Goal: Task Accomplishment & Management: Manage account settings

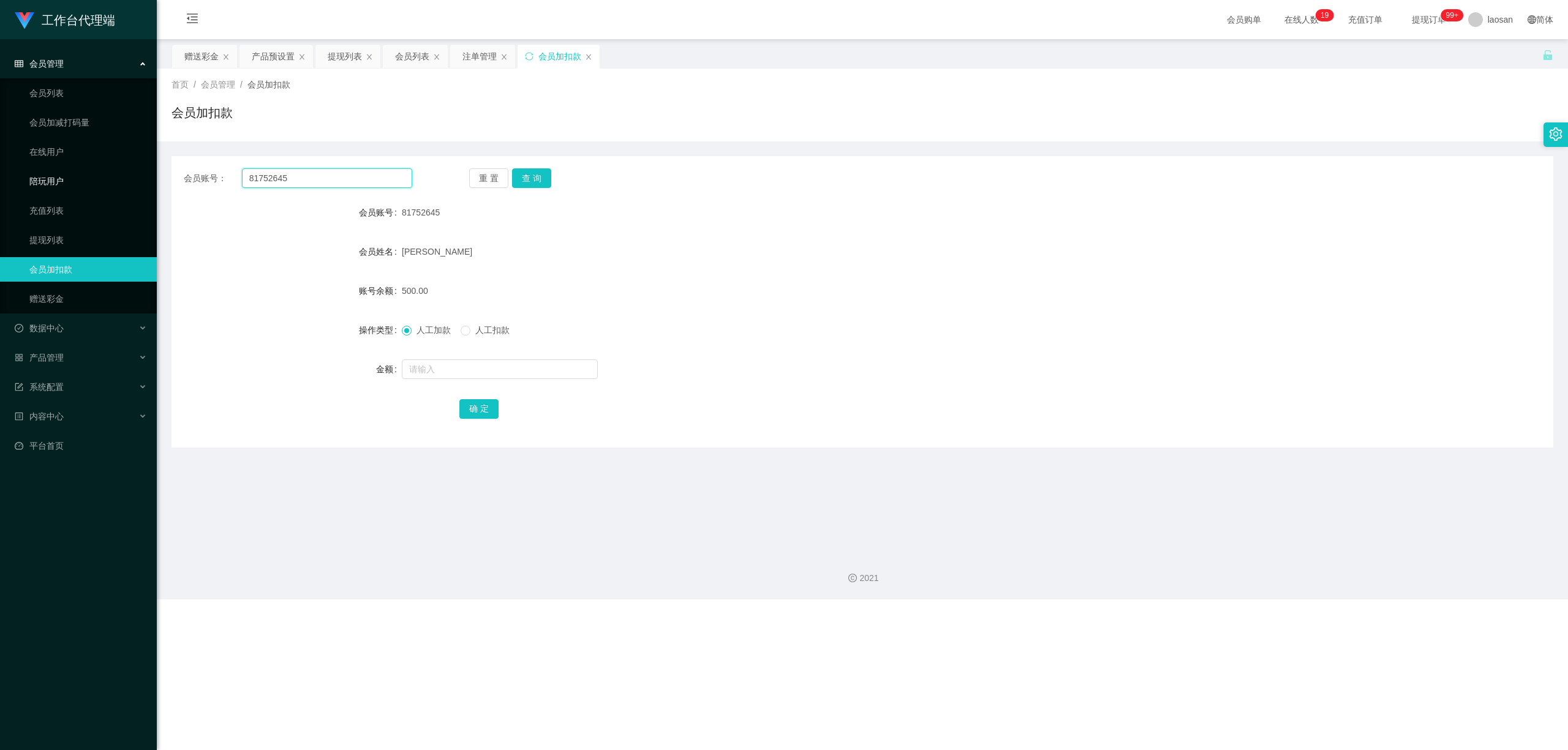
drag, startPoint x: 336, startPoint y: 181, endPoint x: 149, endPoint y: 190, distance: 187.2
click at [147, 191] on section "工作台代理端 会员管理 会员列表 会员加减打码量 在线用户 陪玩用户 充值列表 提现列表 会员加扣款 赠送彩金 数据中心 员工统计 团队统计 产品管理 注单管…" at bounding box center [784, 300] width 1568 height 600
click at [525, 179] on button "查 询" at bounding box center [532, 178] width 40 height 20
click at [525, 179] on button "查 询" at bounding box center [538, 178] width 53 height 20
click at [525, 179] on div "重 置 查 询" at bounding box center [583, 178] width 229 height 20
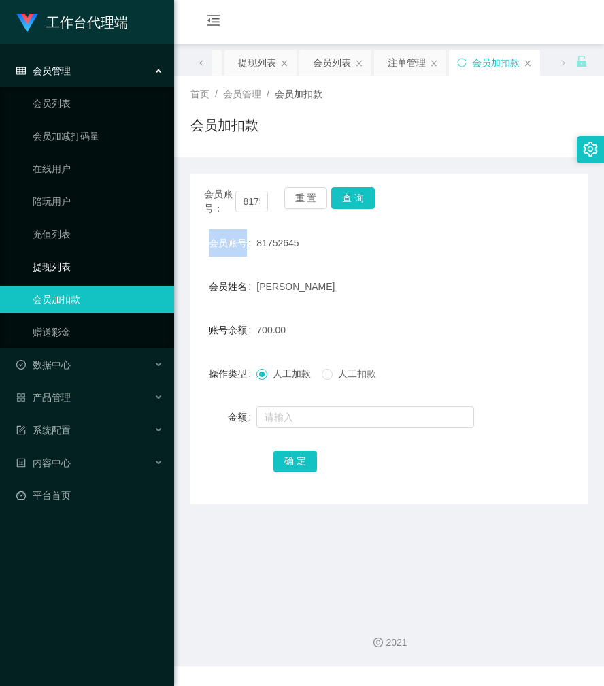
click at [71, 259] on link "提现列表" at bounding box center [98, 266] width 131 height 27
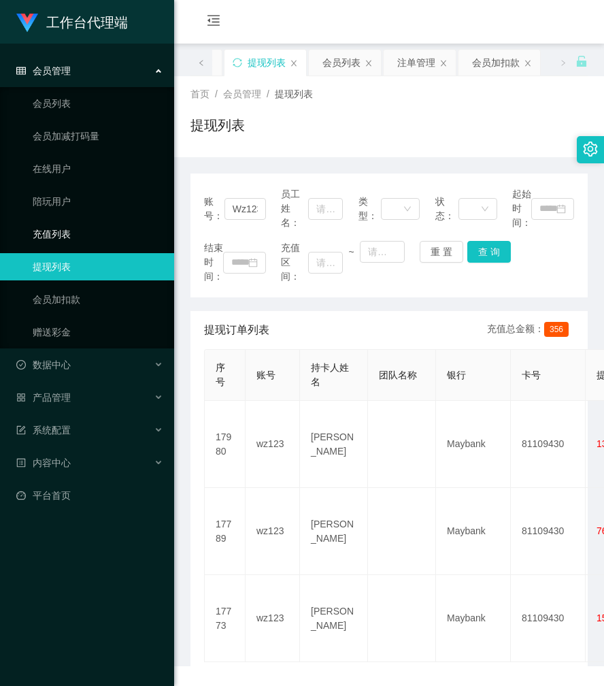
click at [83, 238] on link "充值列表" at bounding box center [98, 233] width 131 height 27
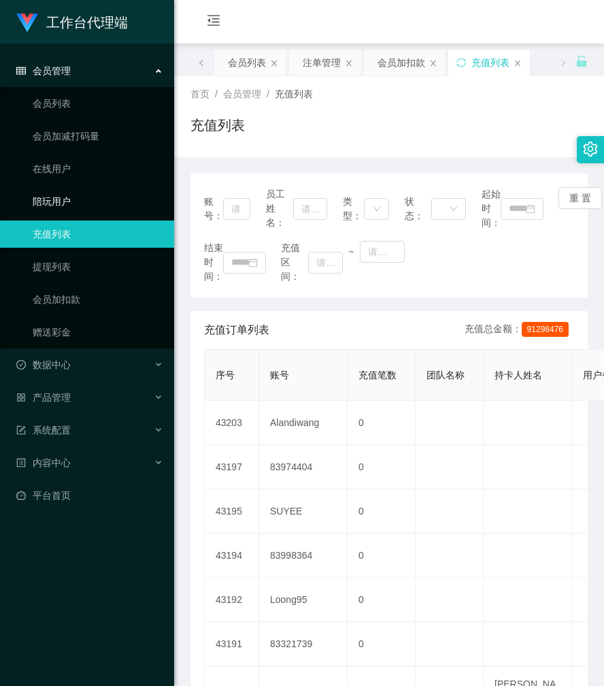
click at [97, 210] on link "陪玩用户" at bounding box center [98, 201] width 131 height 27
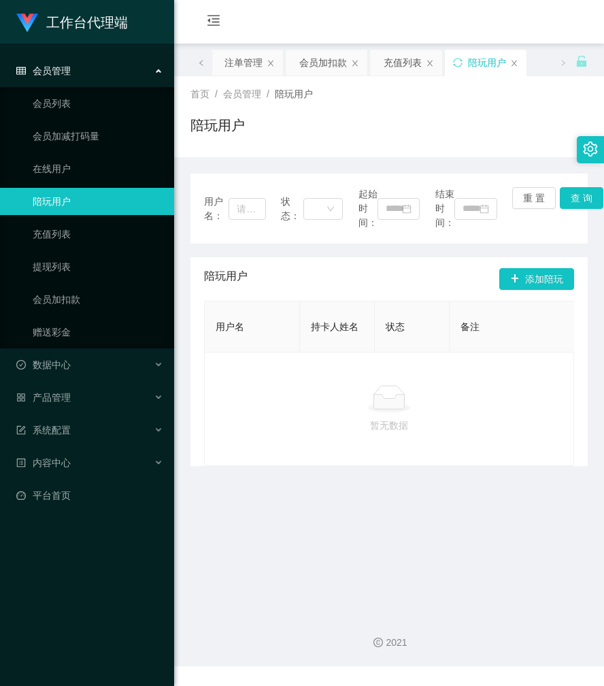
click at [98, 196] on link "陪玩用户" at bounding box center [98, 201] width 131 height 27
click at [94, 164] on link "在线用户" at bounding box center [98, 168] width 131 height 27
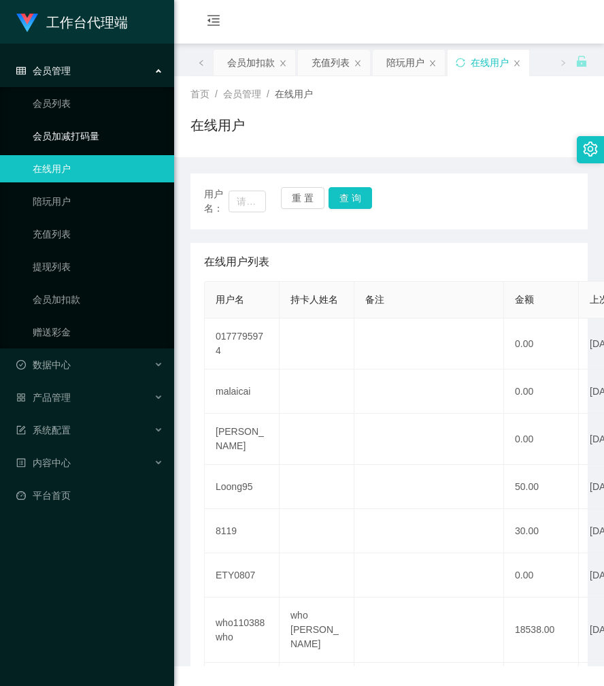
click at [93, 133] on link "会员加减打码量" at bounding box center [98, 135] width 131 height 27
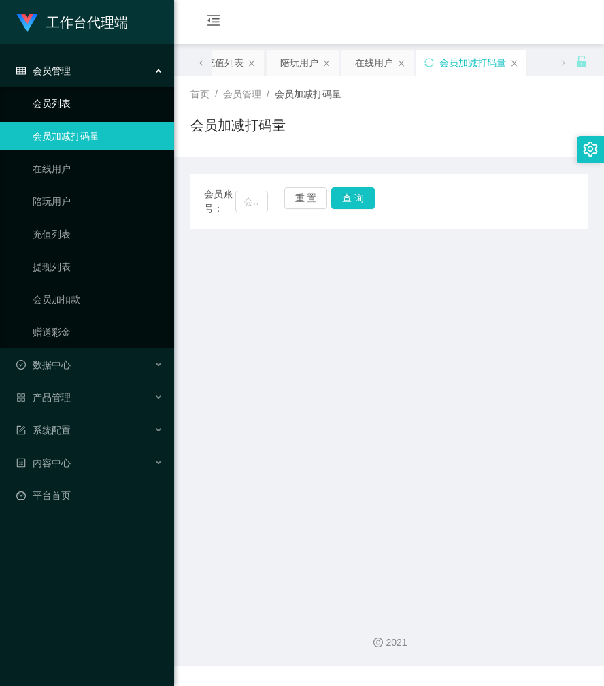
click at [93, 104] on link "会员列表" at bounding box center [98, 103] width 131 height 27
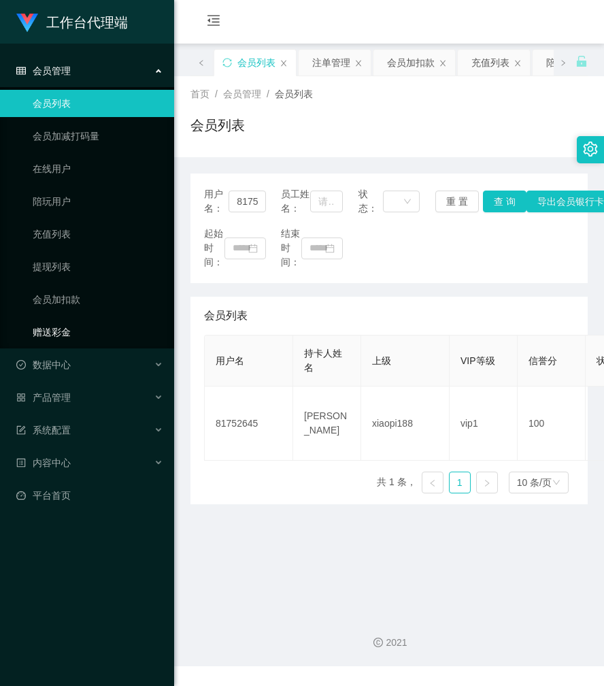
click at [82, 321] on link "赠送彩金" at bounding box center [98, 331] width 131 height 27
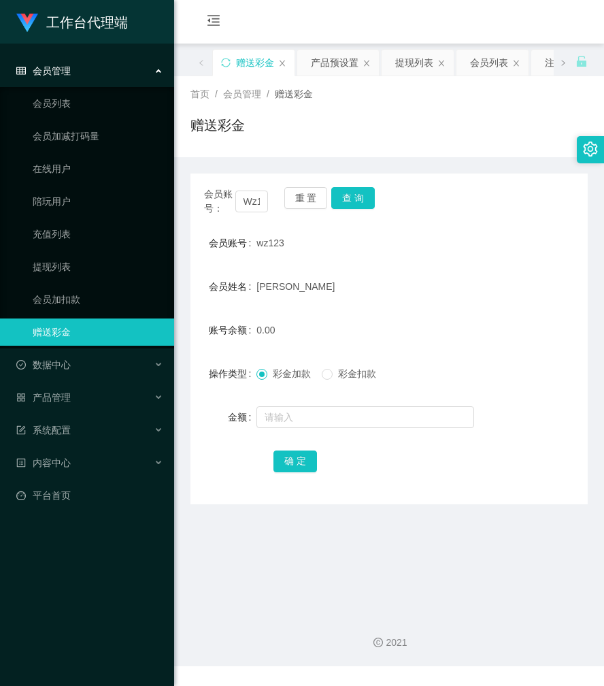
click at [322, 533] on main "关闭左侧 关闭右侧 关闭其它 刷新页面 赠送彩金 产品预设置 提现列表 会员列表 注单管理 会员加扣款 充值列表 陪玩用户 在线用户 会员加减打码量 首页 /…" at bounding box center [389, 323] width 430 height 559
click at [333, 66] on div "产品预设置" at bounding box center [335, 63] width 48 height 26
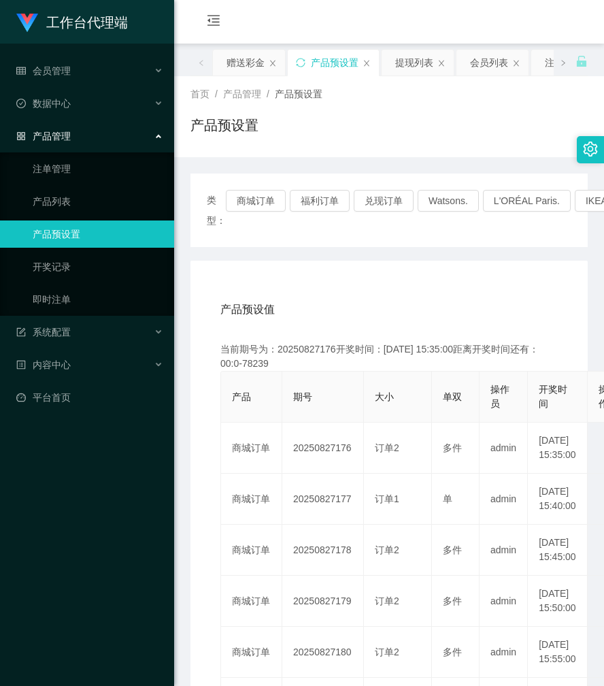
click at [390, 144] on div "产品预设置" at bounding box center [388, 130] width 397 height 31
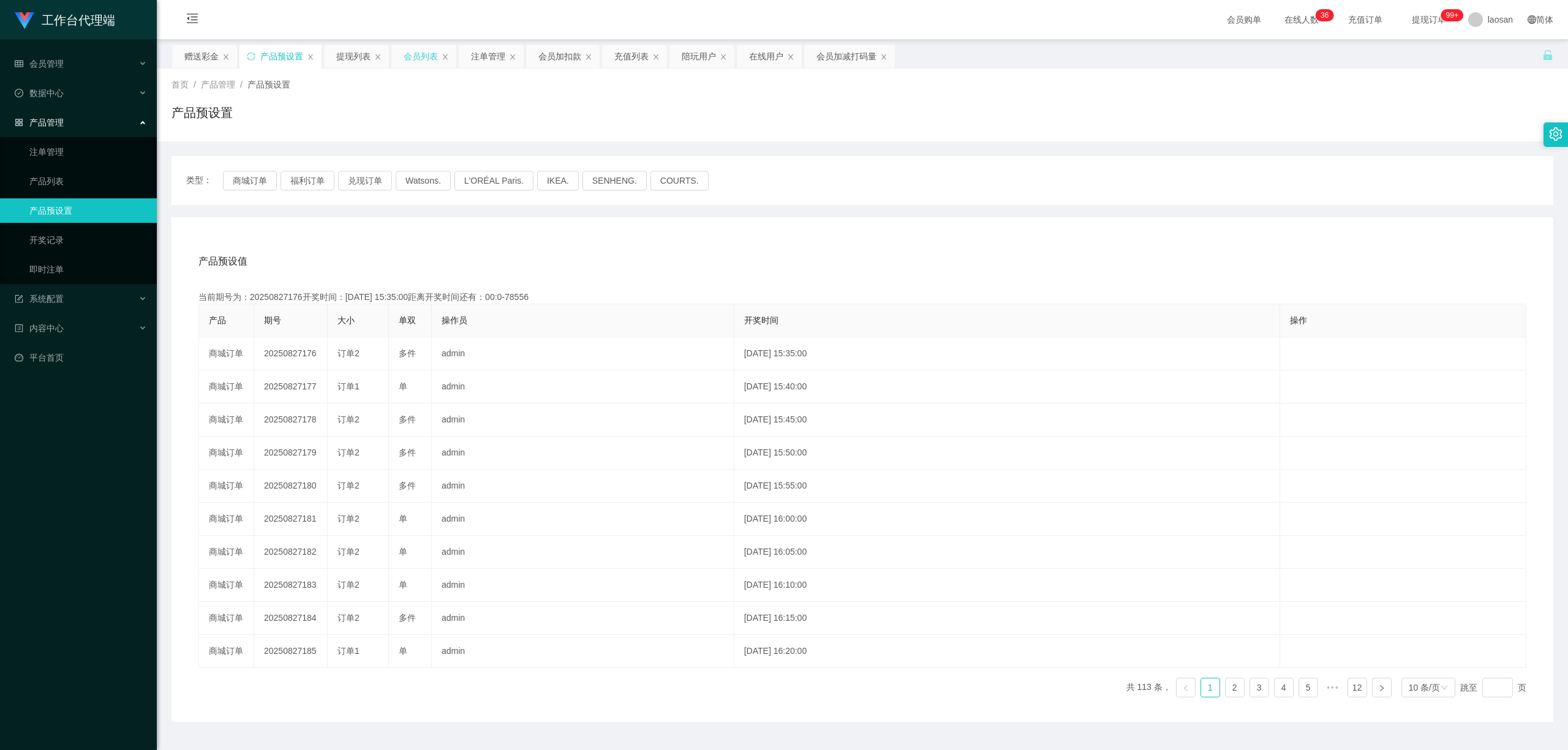
click at [431, 60] on div "会员列表" at bounding box center [420, 57] width 34 height 23
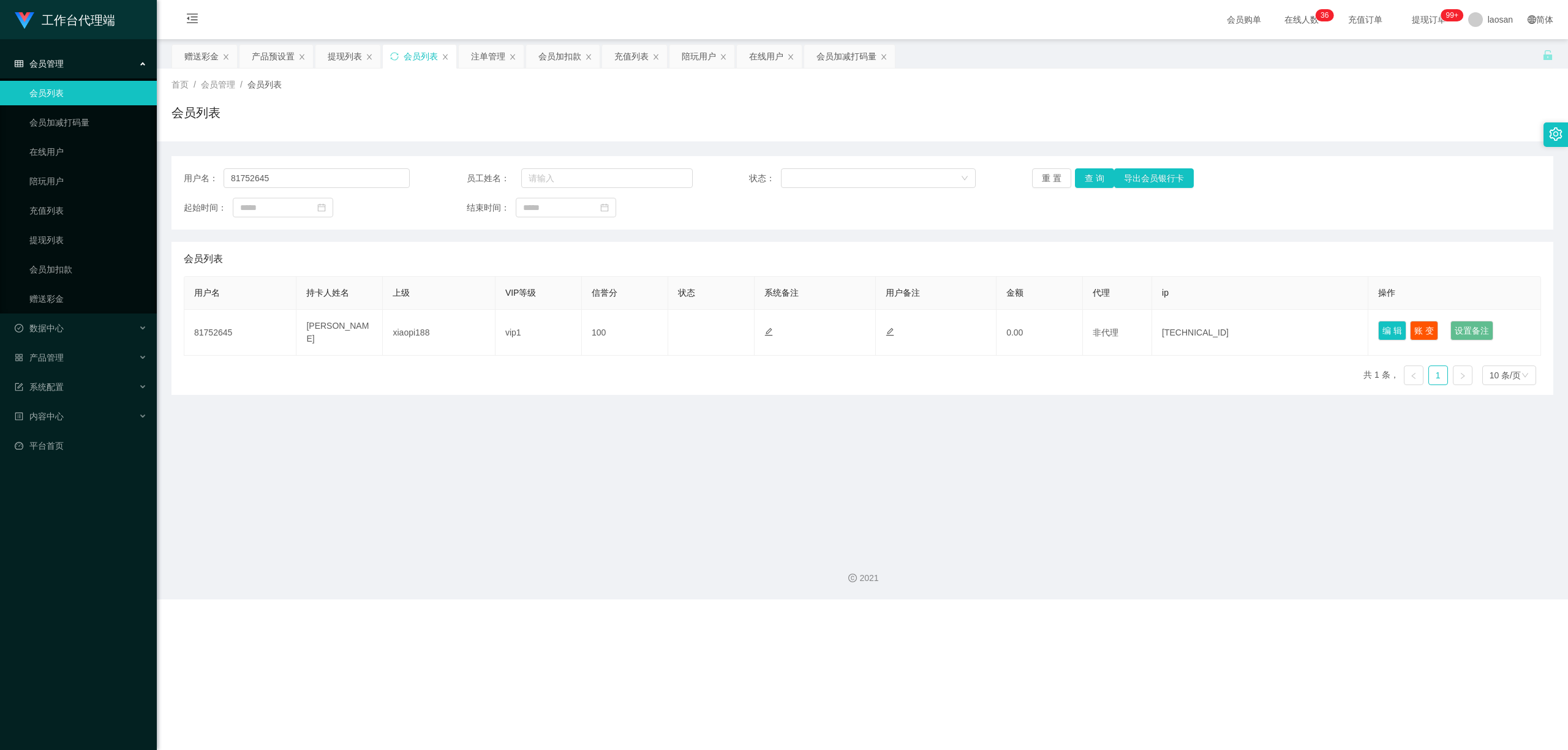
click at [395, 62] on div "会员列表" at bounding box center [419, 57] width 74 height 23
click at [395, 53] on icon "图标: sync" at bounding box center [393, 56] width 8 height 8
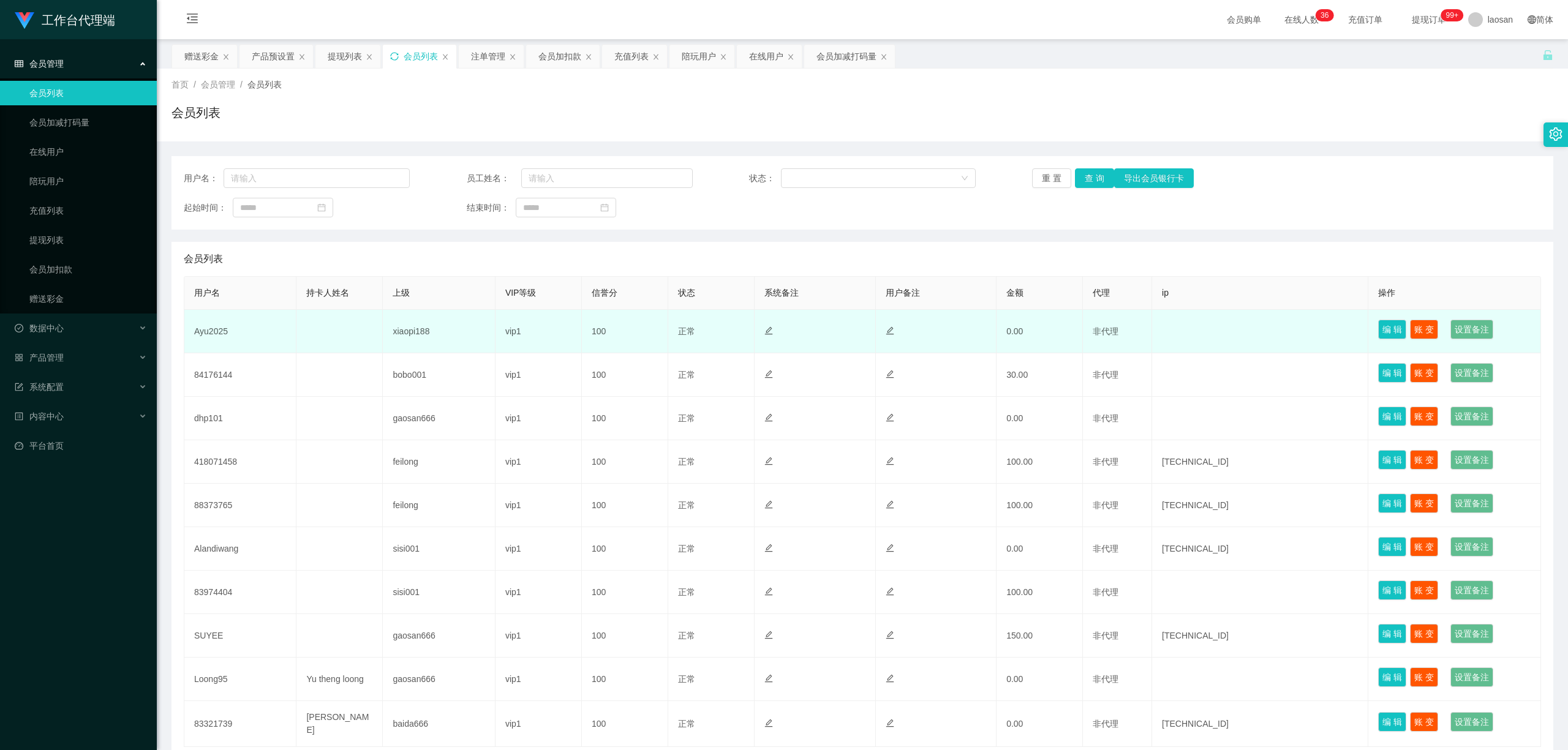
click at [220, 332] on td "Ayu2025" at bounding box center [240, 331] width 112 height 43
copy td "Ayu2025"
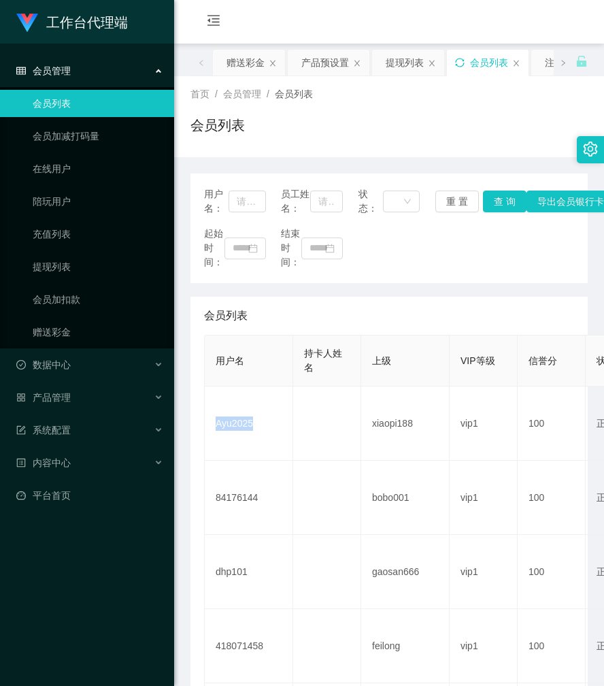
drag, startPoint x: 244, startPoint y: 60, endPoint x: 227, endPoint y: 46, distance: 21.3
click at [244, 59] on div "赠送彩金" at bounding box center [246, 63] width 38 height 26
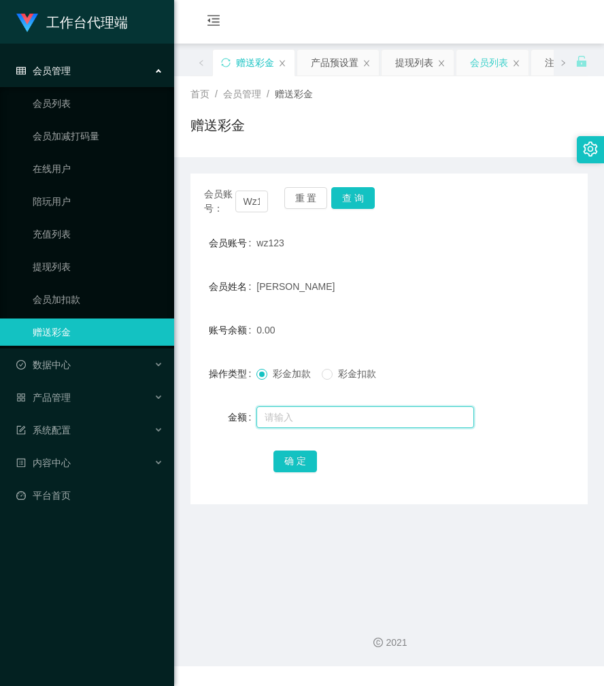
click at [271, 419] on input "text" at bounding box center [365, 417] width 218 height 22
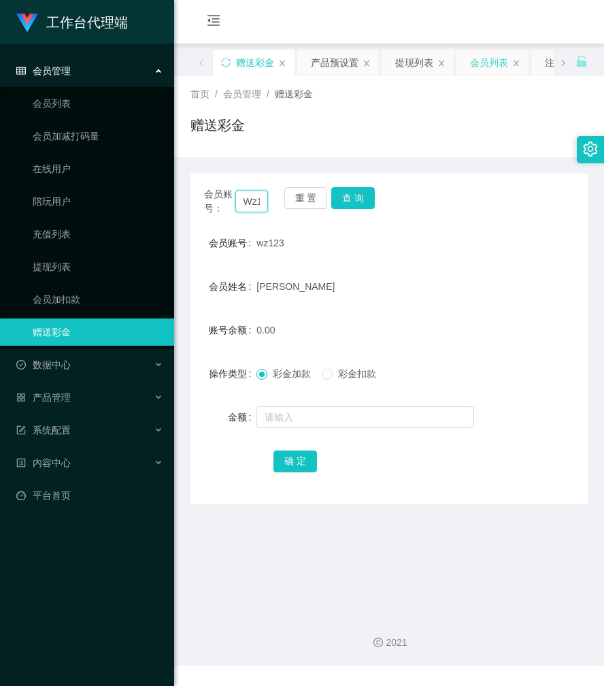
click at [254, 205] on input "Wz123" at bounding box center [251, 201] width 33 height 22
paste input "Ayu2025"
type input "Ayu2025"
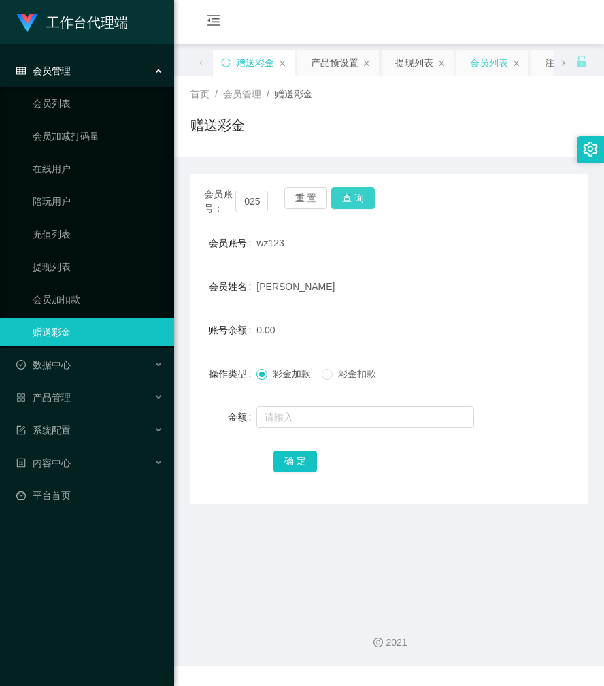
click at [354, 199] on button "查 询" at bounding box center [353, 198] width 44 height 22
click at [354, 199] on button "查 询" at bounding box center [360, 198] width 59 height 22
click at [354, 199] on div "会员账号： Ayu2025 重 置 查 询" at bounding box center [388, 201] width 397 height 29
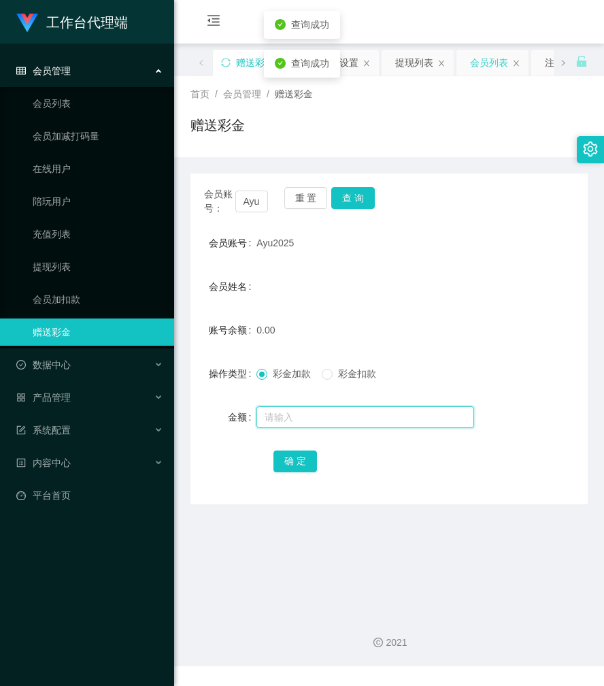
click at [306, 412] on input "text" at bounding box center [365, 417] width 218 height 22
type input "100"
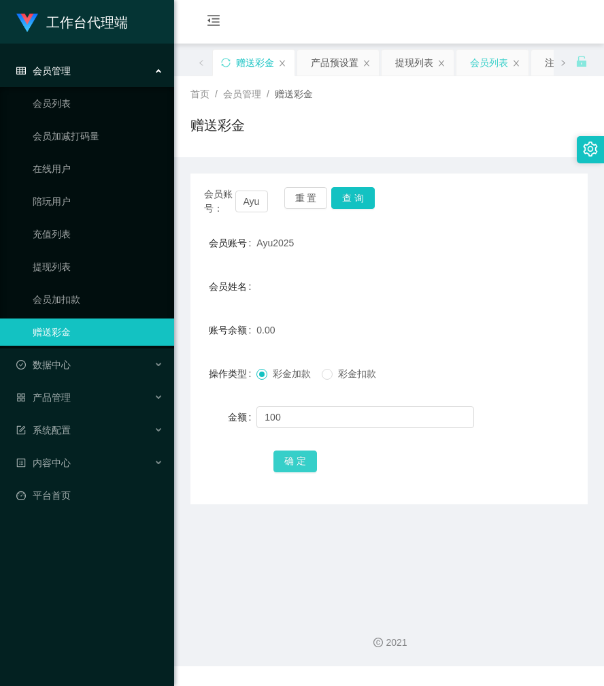
click at [293, 459] on button "确 定" at bounding box center [295, 461] width 44 height 22
click at [381, 270] on form "会员账号 Ayu2025 会员姓名 账号余额 100.00 操作类型 彩金加款 彩金扣款 金额 确 定" at bounding box center [388, 351] width 397 height 245
click at [286, 244] on span "Ayu2025" at bounding box center [274, 242] width 37 height 11
copy span "Ayu2025"
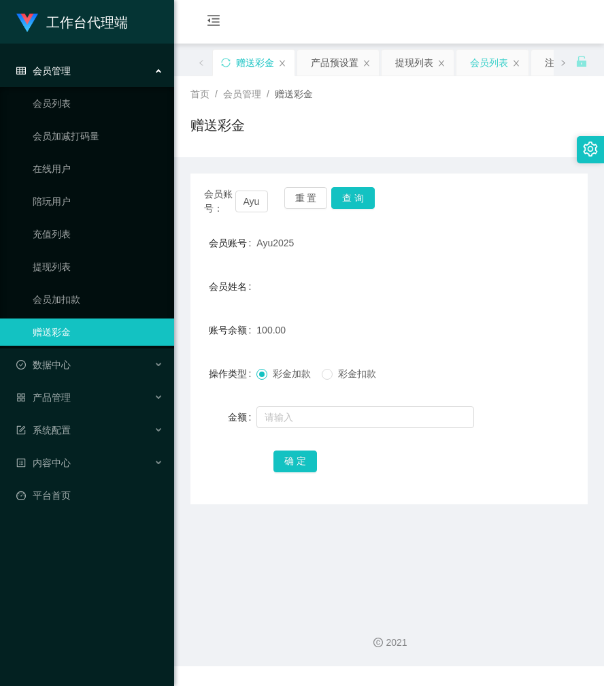
click at [439, 114] on div "首页 / 会员管理 / 赠送彩金 / 赠送彩金" at bounding box center [388, 116] width 397 height 59
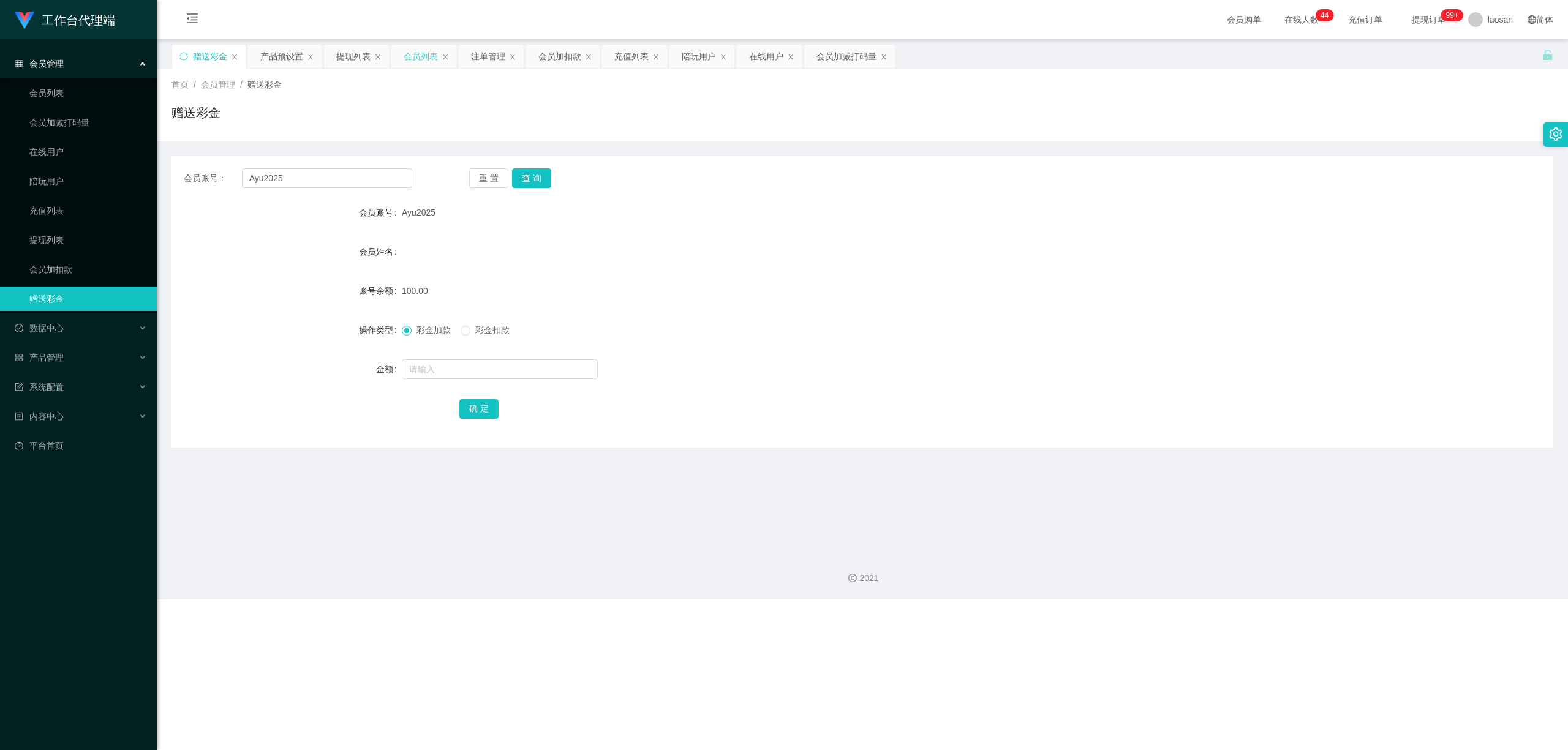
click at [418, 59] on div "会员列表" at bounding box center [420, 57] width 34 height 23
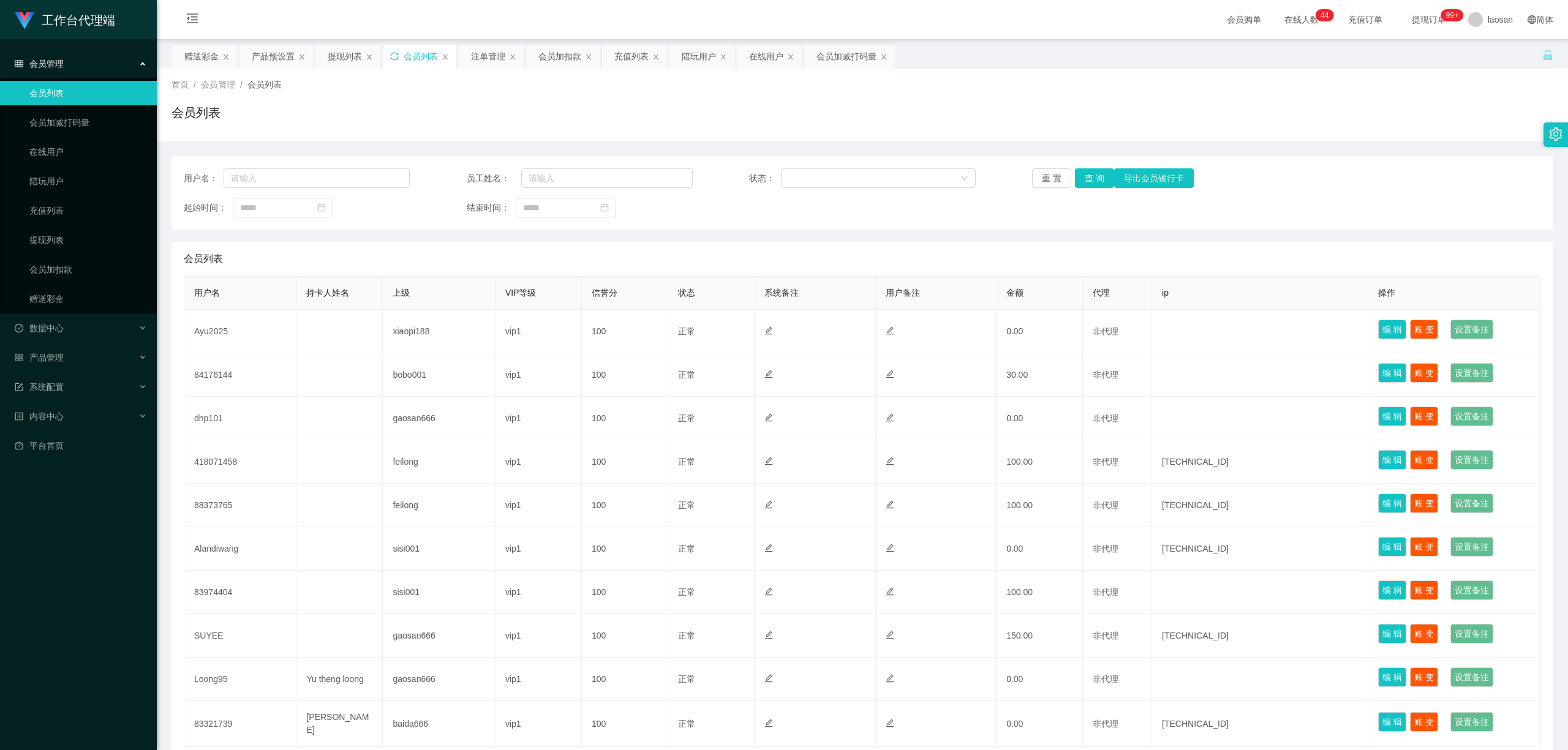
click at [418, 60] on div "会员列表" at bounding box center [420, 57] width 34 height 23
click at [398, 58] on icon "图标: sync" at bounding box center [394, 57] width 9 height 9
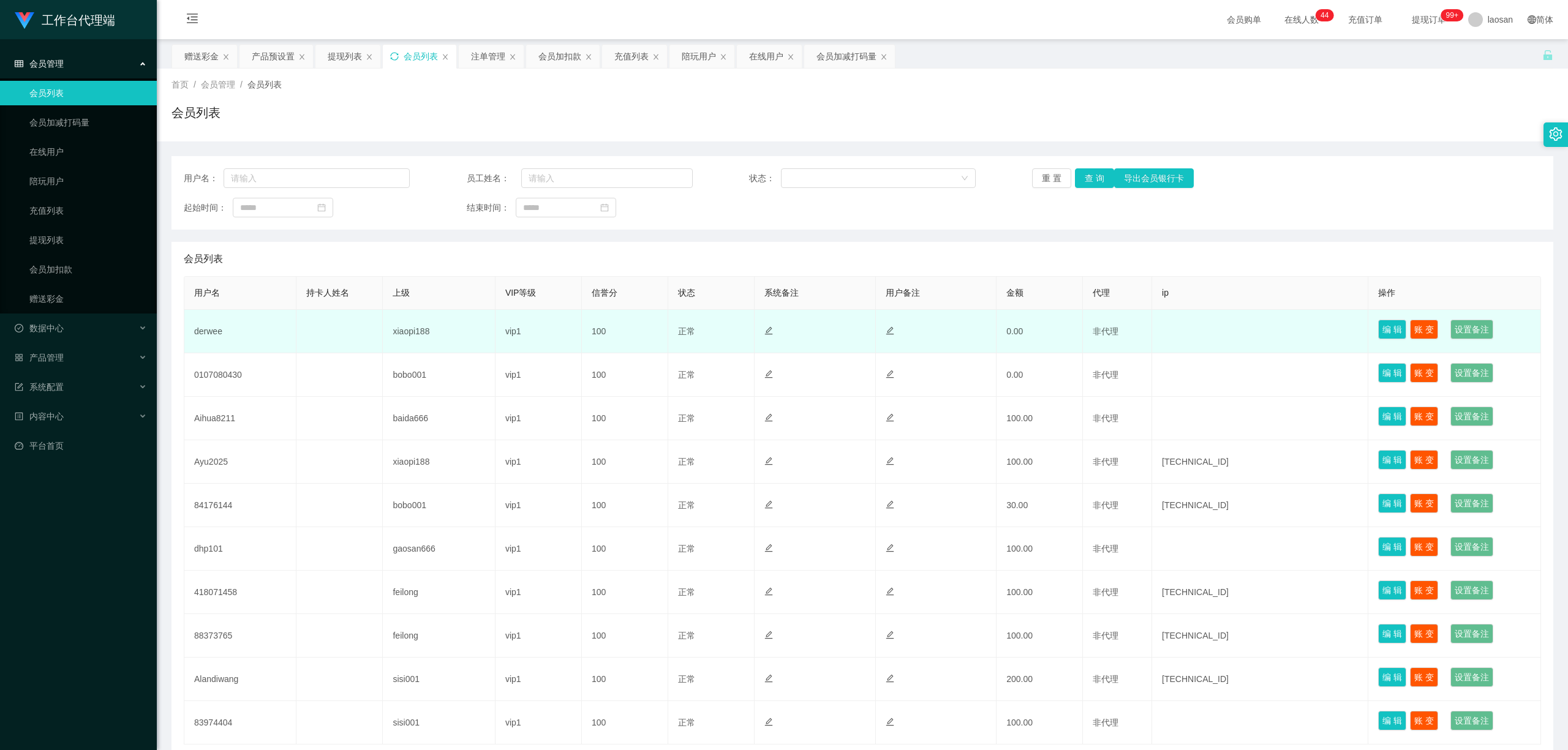
click at [204, 330] on td "derwee" at bounding box center [240, 331] width 112 height 43
copy td "derwee"
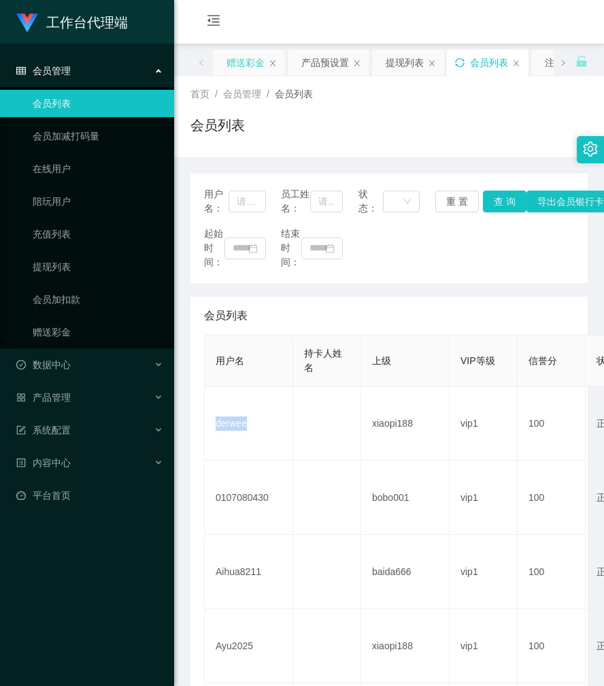
click at [246, 64] on div "赠送彩金" at bounding box center [246, 63] width 38 height 26
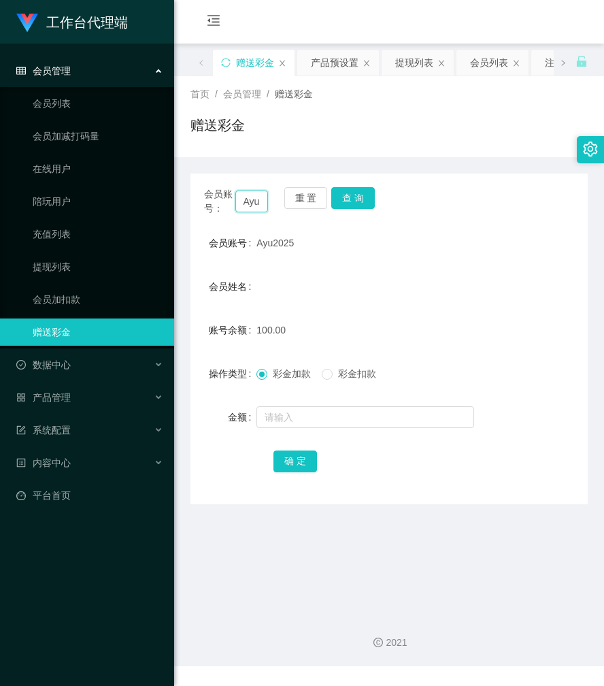
click at [259, 205] on input "Ayu2025" at bounding box center [251, 201] width 33 height 22
paste input "derwee"
type input "derwee"
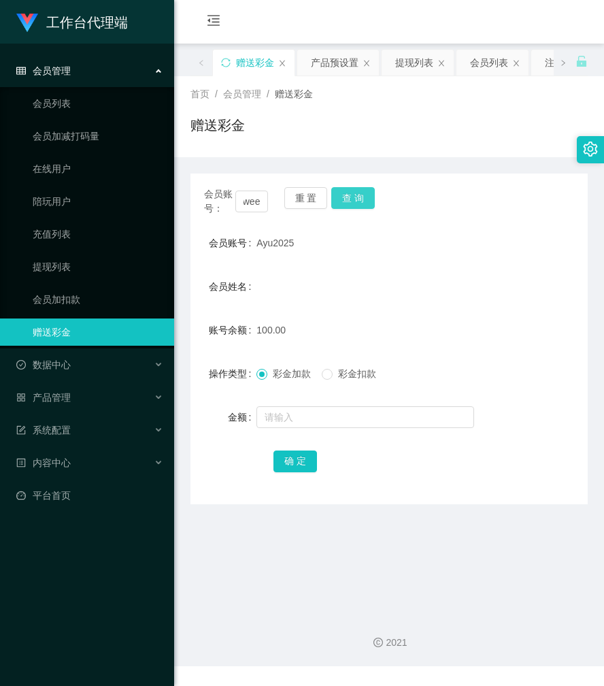
click at [363, 195] on button "查 询" at bounding box center [353, 198] width 44 height 22
click at [363, 195] on div "会员账号： derwee 重 置 查 询" at bounding box center [388, 201] width 397 height 29
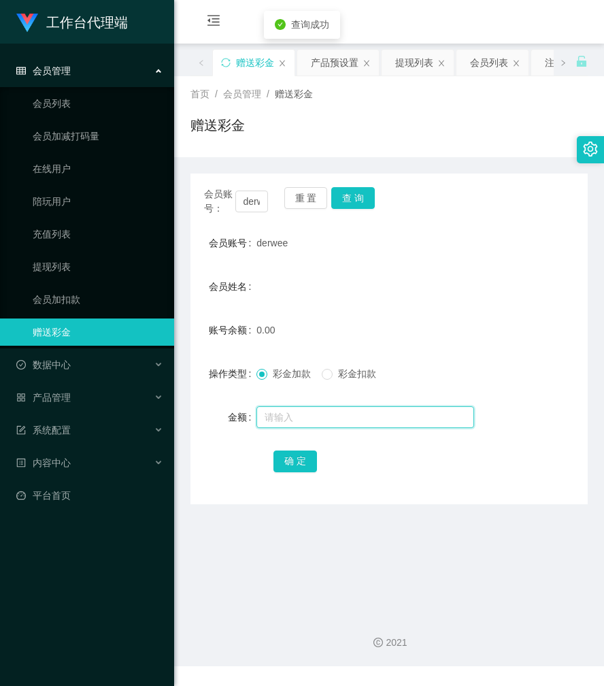
click at [283, 422] on input "text" at bounding box center [365, 417] width 218 height 22
type input "100"
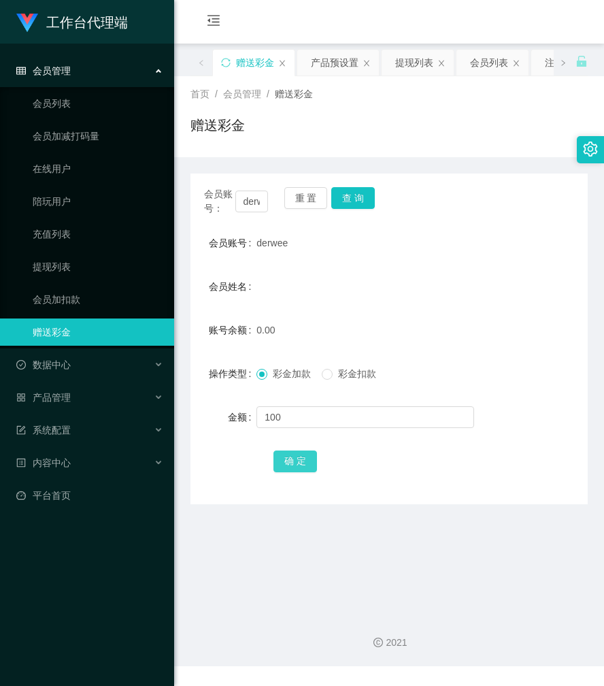
click at [293, 456] on button "确 定" at bounding box center [295, 461] width 44 height 22
click at [452, 299] on form "会员账号 derwee 会员姓名 账号余额 100.00 操作类型 彩金加款 彩金扣款 金额 确 定" at bounding box center [388, 351] width 397 height 245
click at [493, 57] on div "会员列表" at bounding box center [489, 63] width 38 height 26
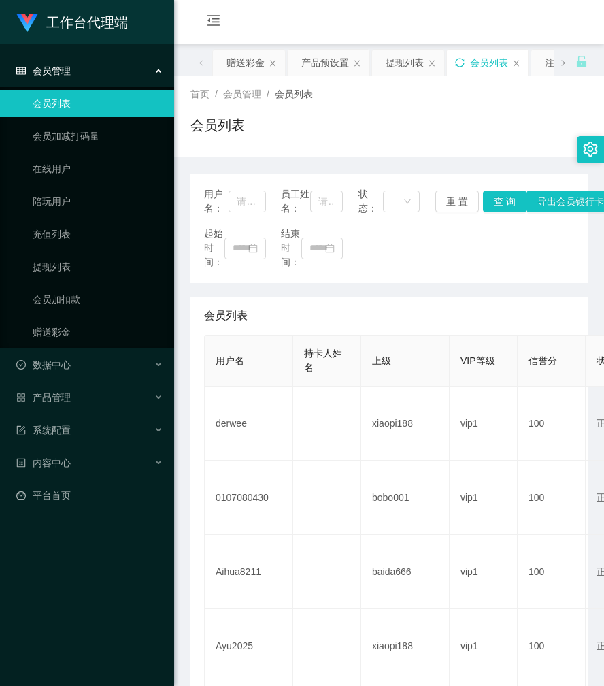
click at [461, 61] on icon "图标: sync" at bounding box center [460, 63] width 10 height 10
click at [82, 622] on div "工作台代理端 会员管理 会员列表 会员加减打码量 在线用户 陪玩用户 充值列表 提现列表 会员加扣款 赠送彩金 数据中心 员工统计 团队统计 产品管理 注单管…" at bounding box center [87, 343] width 174 height 686
click at [322, 61] on div "产品预设置" at bounding box center [325, 63] width 48 height 26
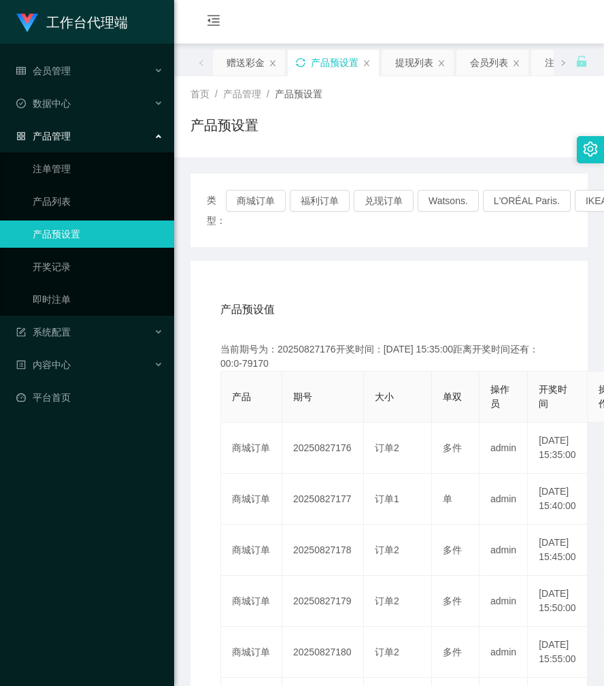
click at [301, 63] on icon "图标: sync" at bounding box center [301, 63] width 10 height 10
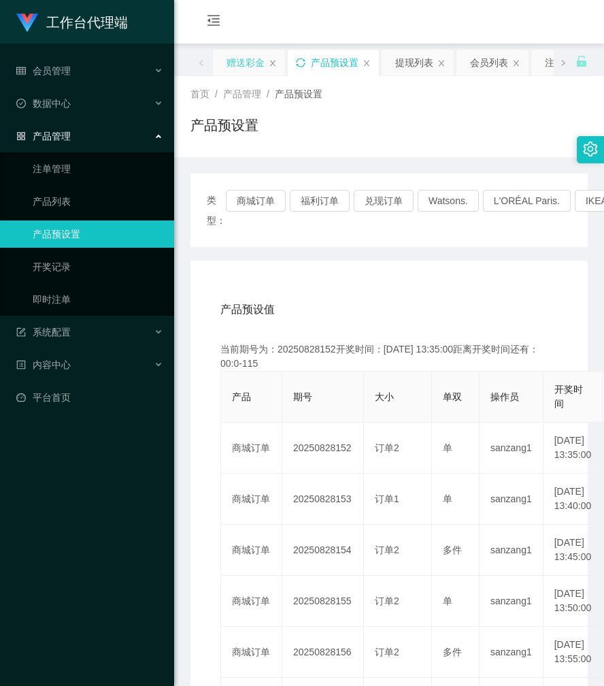
click at [246, 69] on div "赠送彩金" at bounding box center [246, 63] width 38 height 26
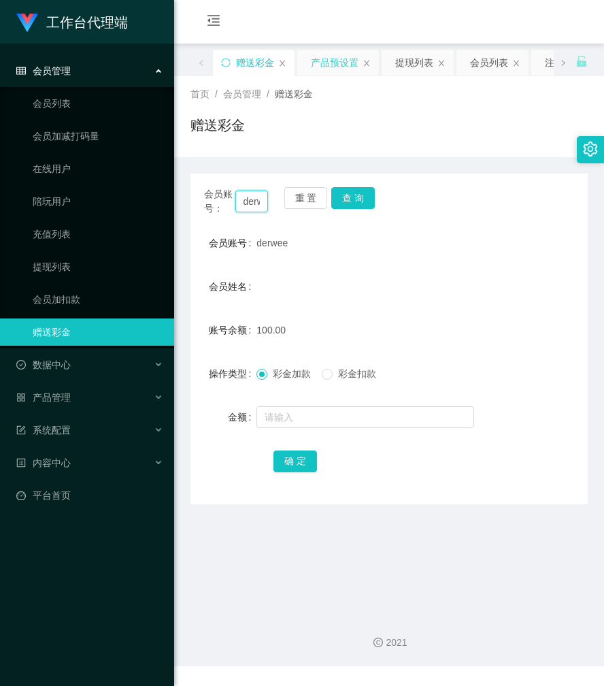
click at [263, 202] on input "derwee" at bounding box center [251, 201] width 33 height 22
click at [365, 200] on button "查 询" at bounding box center [353, 198] width 44 height 22
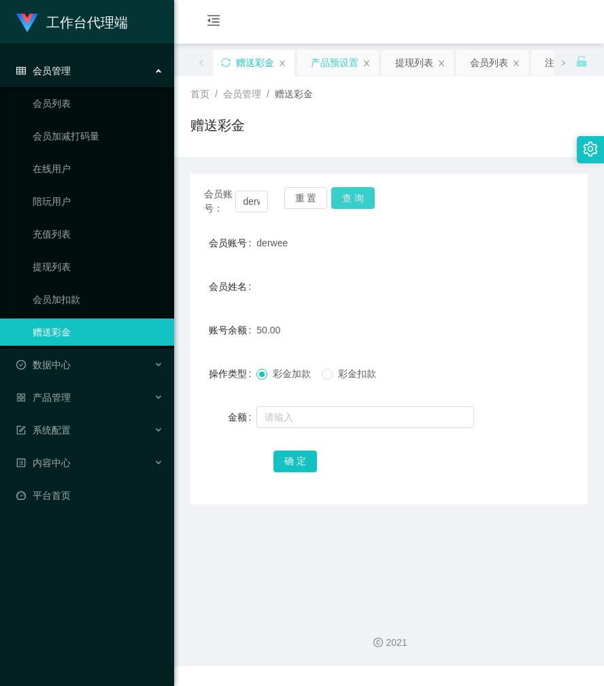
click at [365, 200] on button "查 询" at bounding box center [353, 198] width 44 height 22
click at [252, 205] on input "derwee" at bounding box center [251, 201] width 33 height 22
paste input "Ayu2025"
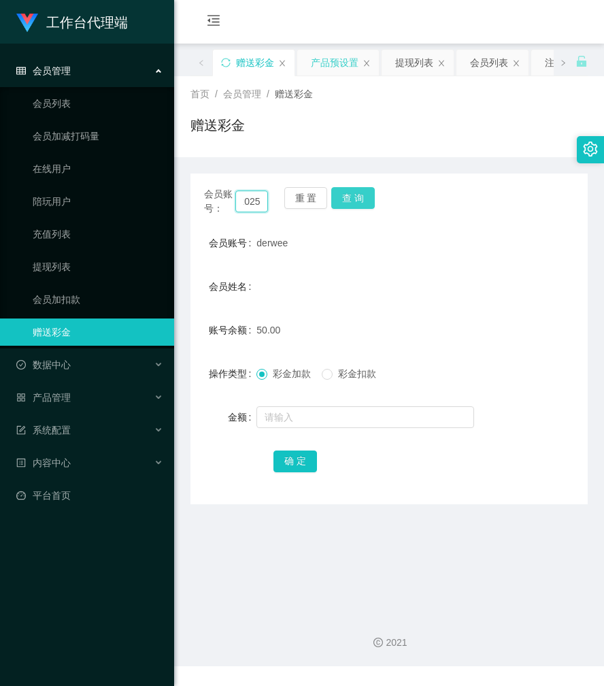
type input "Ayu2025"
click at [360, 199] on button "查 询" at bounding box center [353, 198] width 44 height 22
click at [360, 199] on button "查 询" at bounding box center [360, 198] width 59 height 22
click at [360, 199] on button "查 询" at bounding box center [353, 198] width 44 height 22
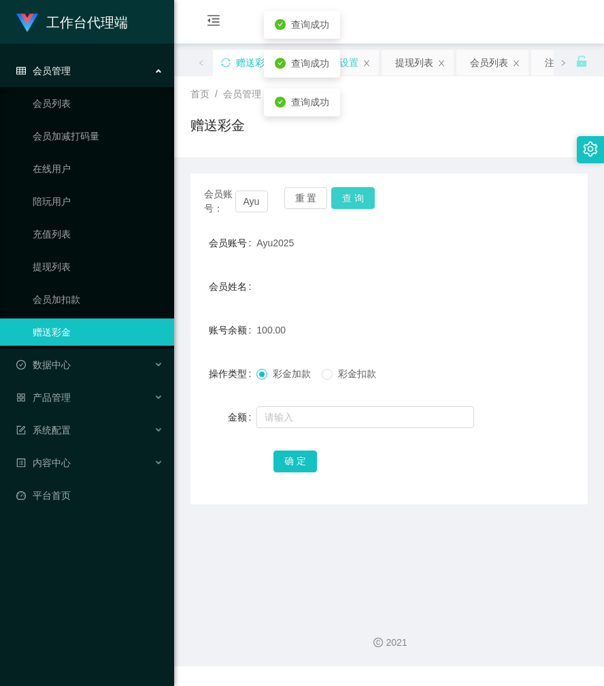
click at [360, 199] on button "查 询" at bounding box center [353, 198] width 44 height 22
click at [361, 205] on button "查 询" at bounding box center [353, 198] width 44 height 22
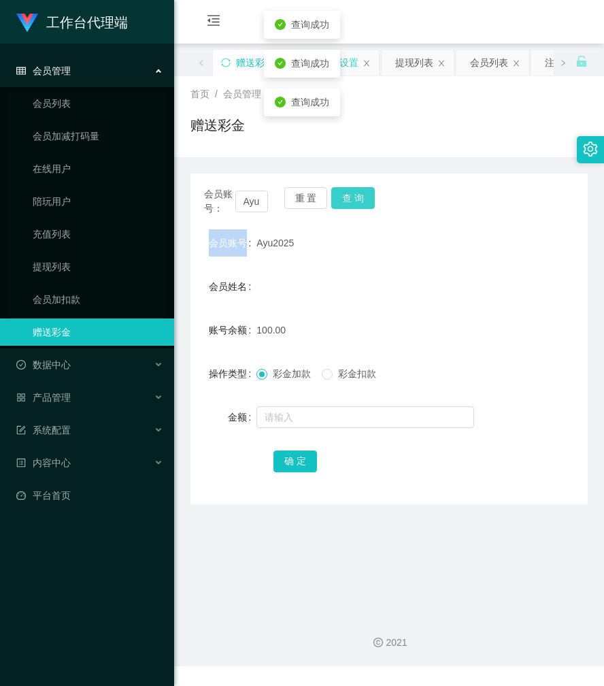
click at [361, 205] on div "会员账号： Ayu2025 重 置 查 询" at bounding box center [388, 201] width 397 height 29
click at [357, 197] on button "查 询" at bounding box center [353, 198] width 44 height 22
click at [362, 195] on button "查 询" at bounding box center [353, 198] width 44 height 22
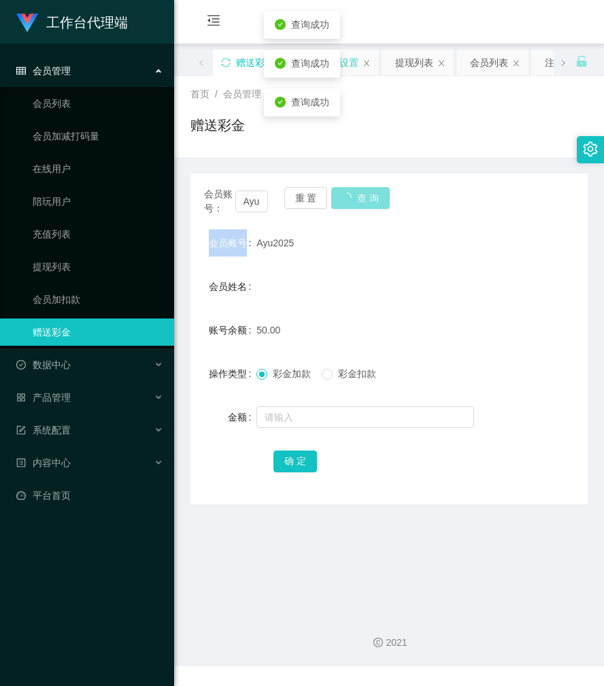
click at [362, 195] on div "会员账号： Ayu2025 重 置 查 询" at bounding box center [388, 201] width 397 height 29
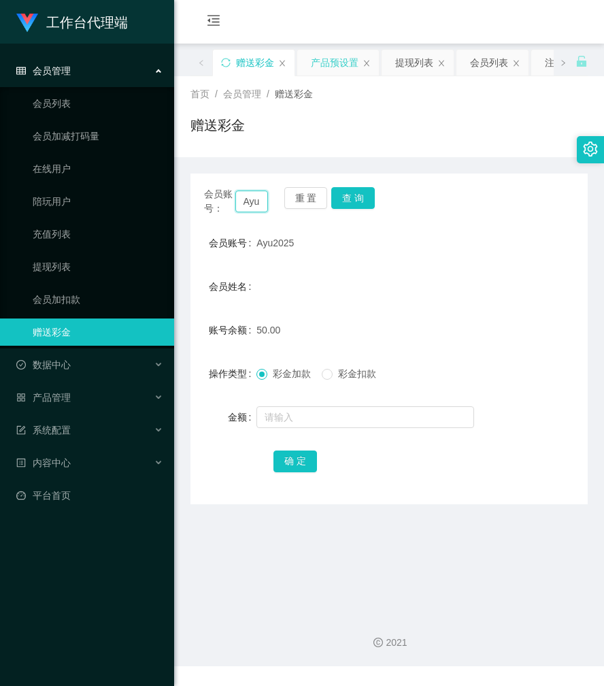
click at [248, 201] on input "Ayu2025" at bounding box center [251, 201] width 33 height 22
click at [352, 201] on button "查 询" at bounding box center [353, 198] width 44 height 22
click at [352, 201] on div "会员账号： Ayu2025 重 置 查 询" at bounding box center [388, 201] width 397 height 29
click at [352, 201] on button "查 询" at bounding box center [353, 198] width 44 height 22
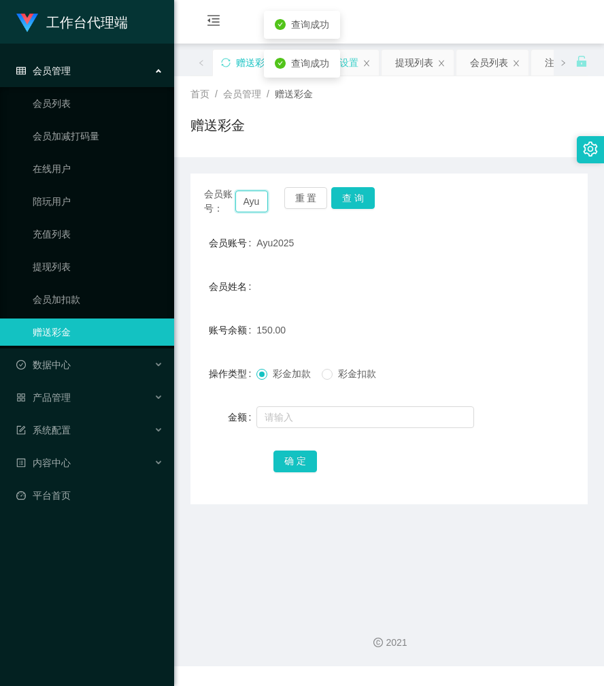
click at [257, 197] on input "Ayu2025" at bounding box center [251, 201] width 33 height 22
click at [243, 199] on input "Ayu2025" at bounding box center [251, 201] width 33 height 22
paste input "derwee"
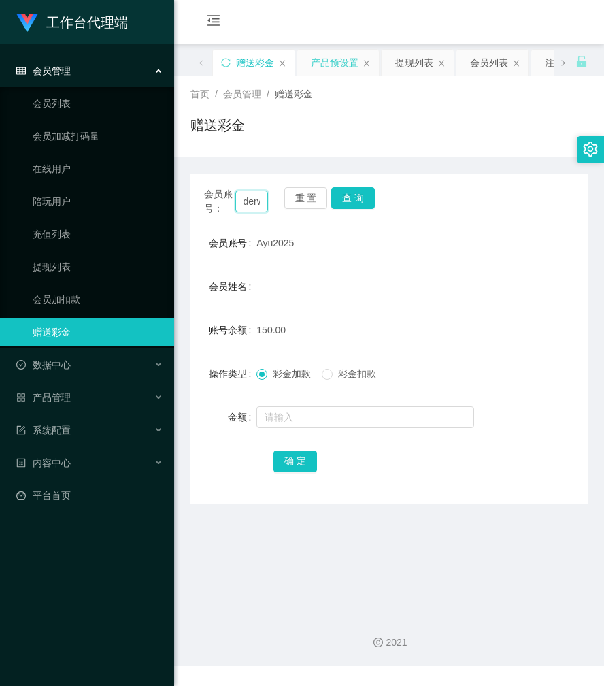
scroll to position [0, 14]
type input "derwee"
click at [361, 200] on button "查 询" at bounding box center [353, 198] width 44 height 22
click at [361, 200] on div "会员账号： derwee 重 置 查 询" at bounding box center [388, 201] width 397 height 29
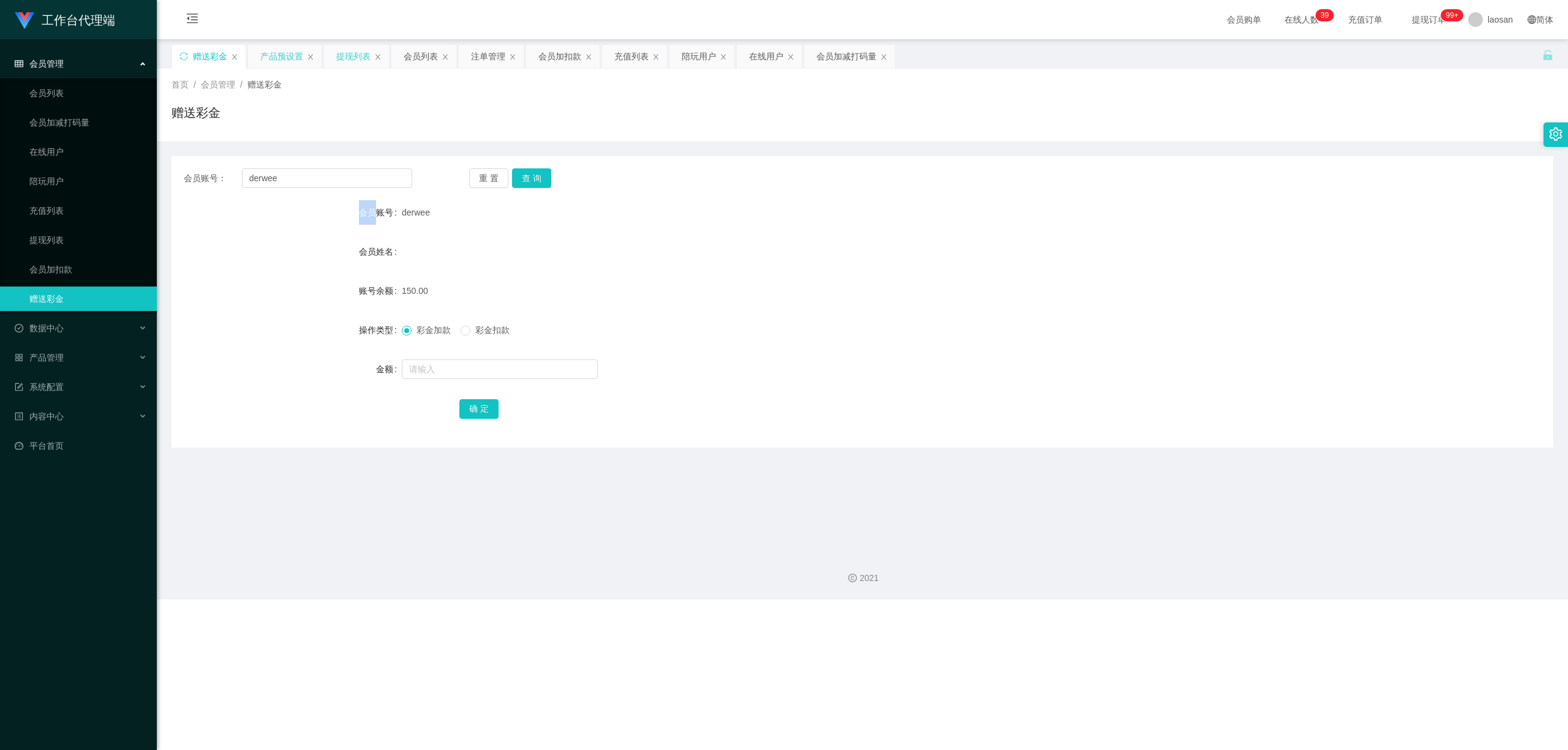
click at [342, 57] on div "提现列表" at bounding box center [353, 57] width 34 height 23
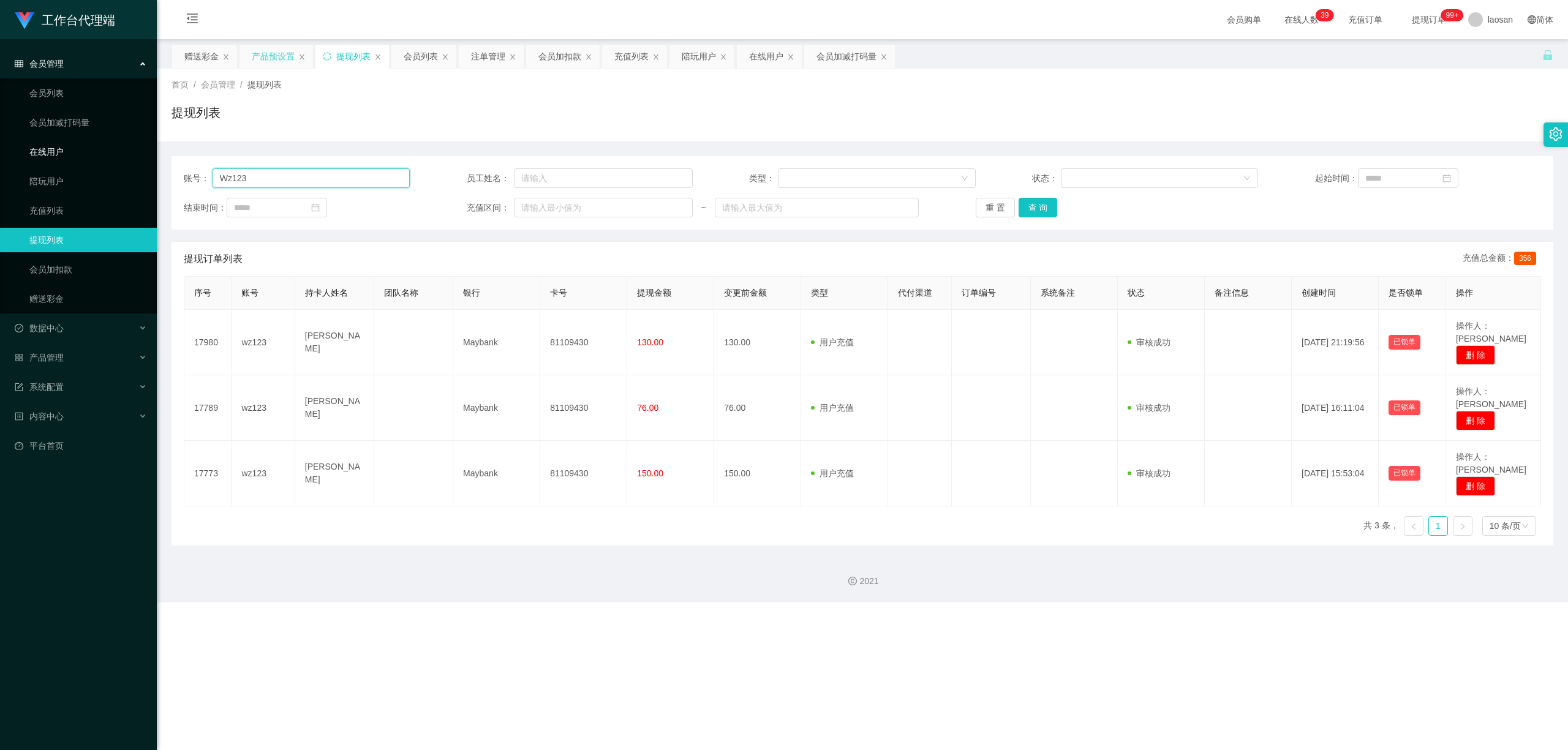
drag, startPoint x: 264, startPoint y: 179, endPoint x: 155, endPoint y: 160, distance: 110.6
click at [140, 170] on section "工作台代理端 会员管理 会员列表 会员加减打码量 在线用户 陪玩用户 充值列表 提现列表 会员加扣款 赠送彩金 数据中心 员工统计 团队统计 产品管理 注单管…" at bounding box center [784, 301] width 1568 height 602
paste input "derwee"
click at [543, 212] on button "查 询" at bounding box center [1038, 208] width 40 height 20
click at [543, 212] on div "重 置 查 询" at bounding box center [1088, 208] width 226 height 20
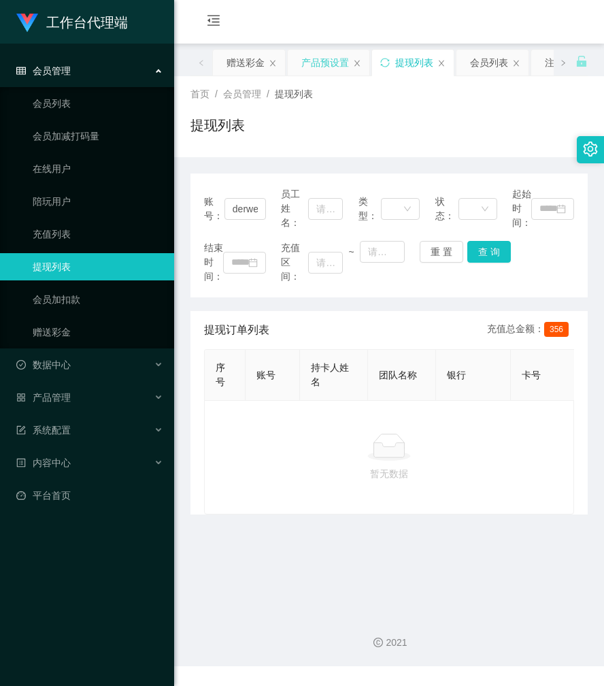
click at [282, 562] on main "关闭左侧 关闭右侧 关闭其它 刷新页面 赠送彩金 产品预设置 提现列表 会员列表 注单管理 会员加扣款 充值列表 陪玩用户 在线用户 会员加减打码量 首页 /…" at bounding box center [389, 323] width 430 height 559
click at [482, 254] on button "查 询" at bounding box center [489, 252] width 44 height 22
click at [468, 245] on button "查 询" at bounding box center [489, 252] width 44 height 22
click at [469, 245] on button "查 询" at bounding box center [496, 252] width 59 height 22
click at [504, 250] on button "查 询" at bounding box center [489, 252] width 44 height 22
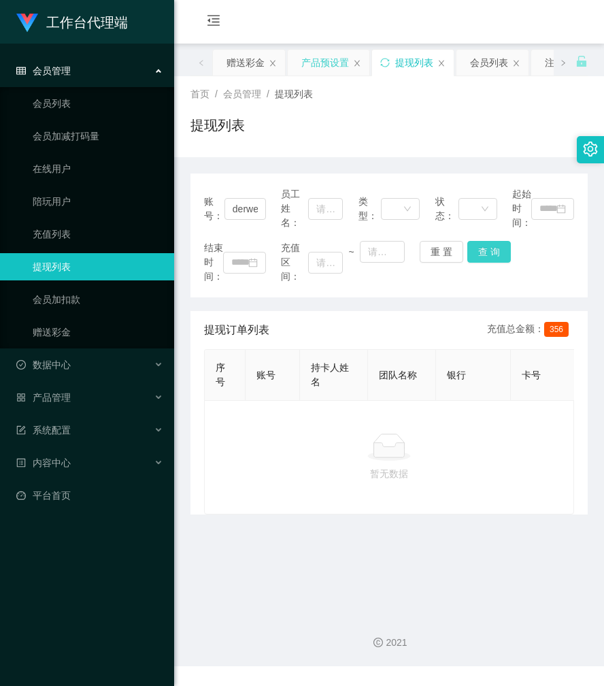
click at [504, 250] on button "查 询" at bounding box center [489, 252] width 44 height 22
click at [484, 254] on button "查 询" at bounding box center [489, 252] width 44 height 22
drag, startPoint x: 363, startPoint y: 537, endPoint x: 366, endPoint y: 528, distance: 9.5
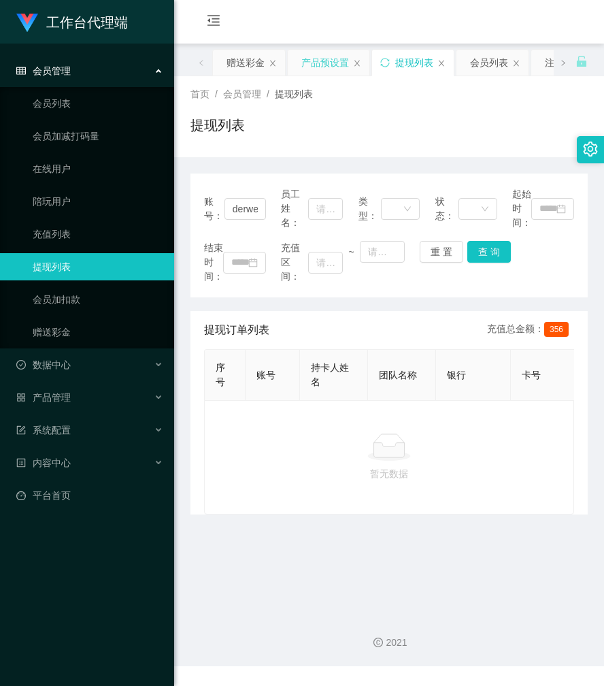
click at [366, 528] on main "关闭左侧 关闭右侧 关闭其它 刷新页面 赠送彩金 产品预设置 提现列表 会员列表 注单管理 会员加扣款 充值列表 陪玩用户 在线用户 会员加减打码量 首页 /…" at bounding box center [389, 323] width 430 height 559
click at [246, 207] on input "derwee" at bounding box center [244, 209] width 41 height 22
paste input "Ayu2025"
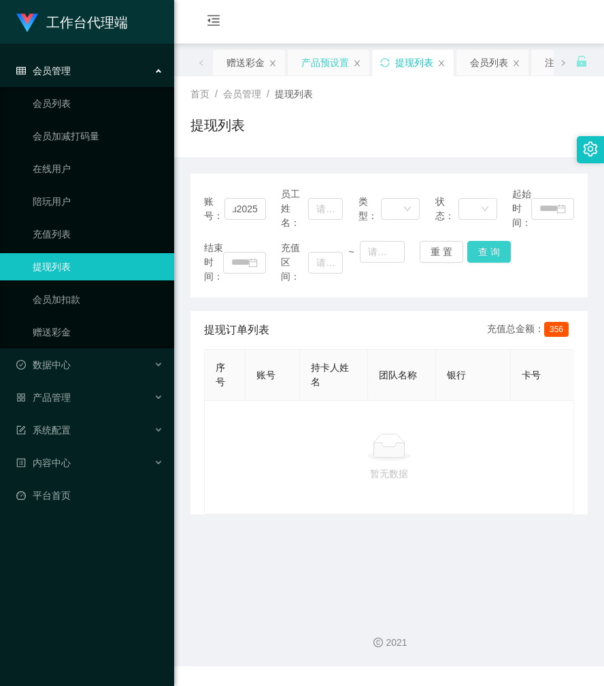
click at [484, 256] on button "查 询" at bounding box center [489, 252] width 44 height 22
click at [484, 256] on div "结束时间： 充值区间： ~ 重 置 查 询" at bounding box center [389, 262] width 370 height 43
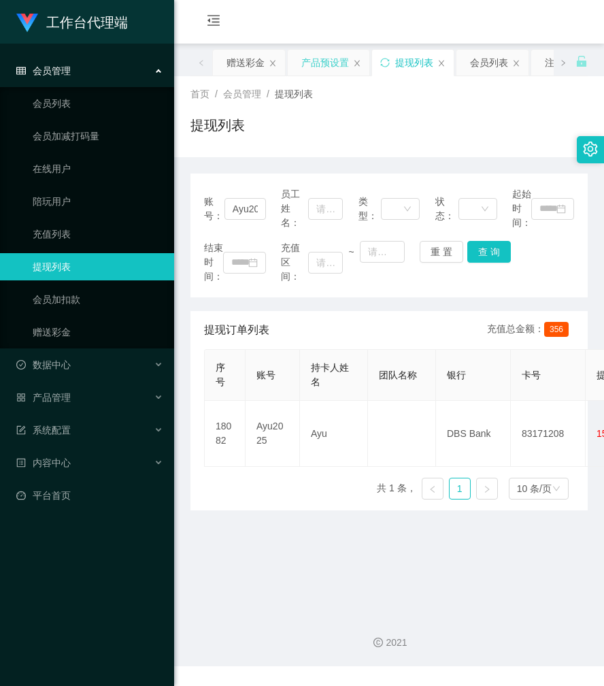
click at [303, 578] on main "关闭左侧 关闭右侧 关闭其它 刷新页面 赠送彩金 产品预设置 提现列表 会员列表 注单管理 会员加扣款 充值列表 陪玩用户 在线用户 会员加减打码量 首页 /…" at bounding box center [389, 323] width 430 height 559
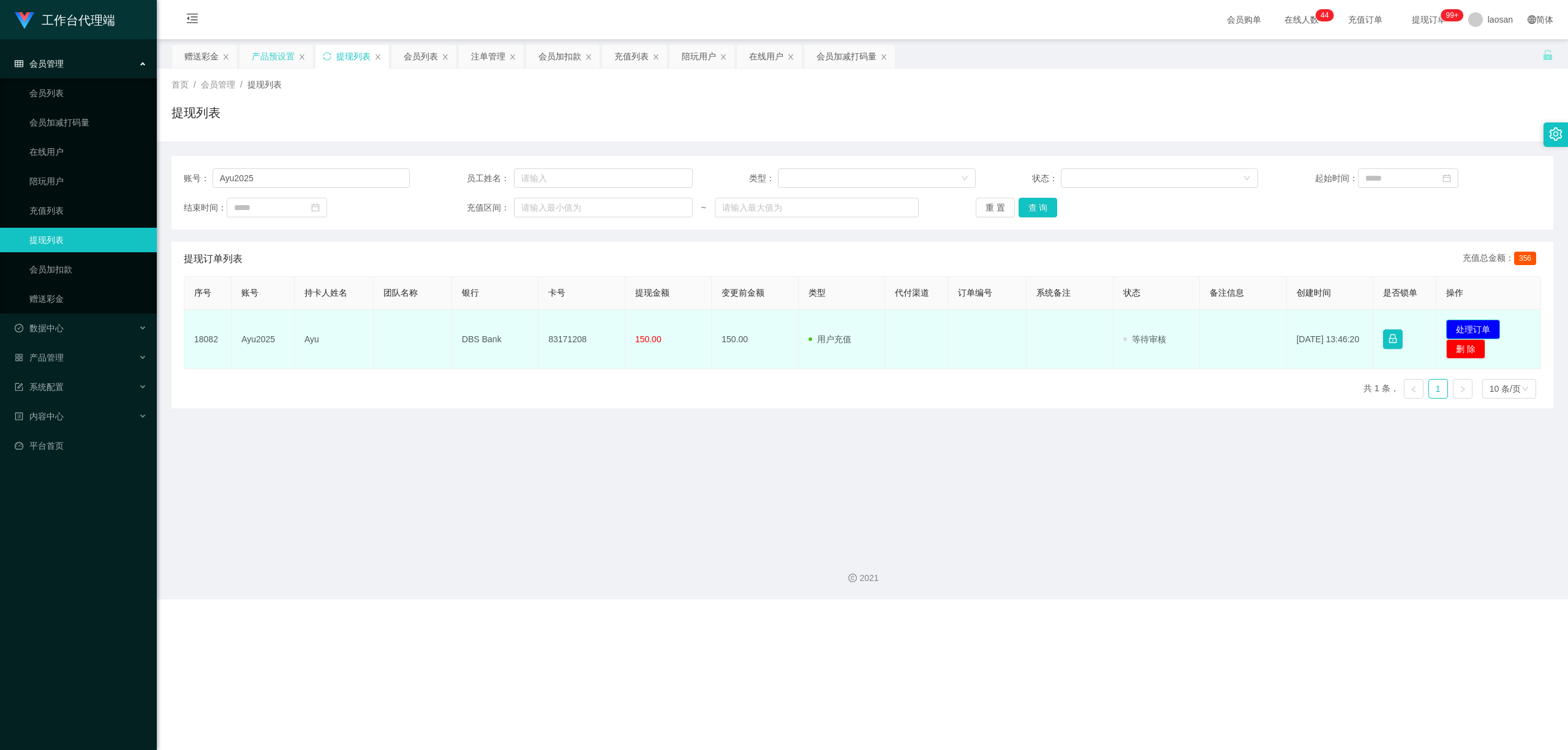
click at [543, 325] on button "处理订单" at bounding box center [1473, 330] width 54 height 20
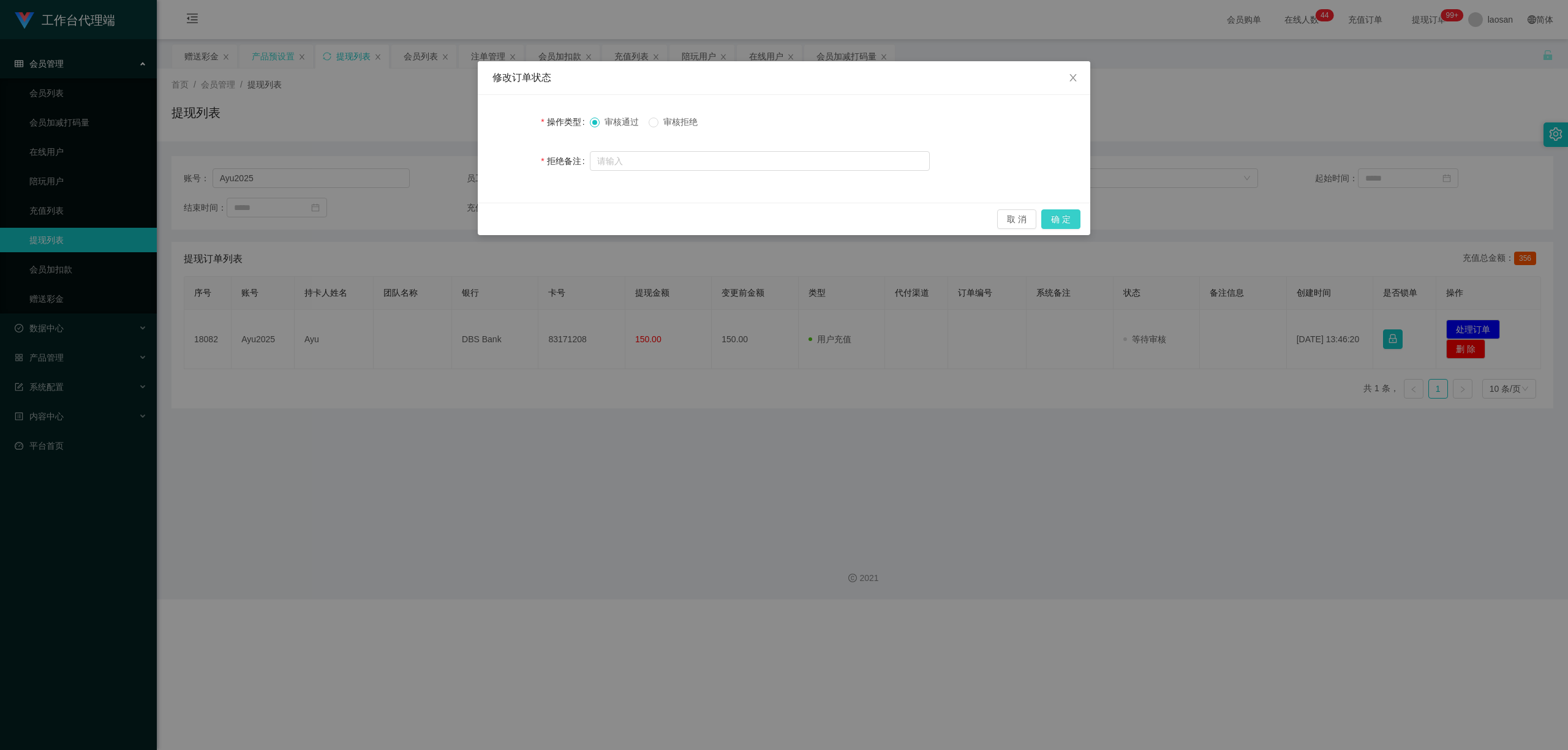
click at [543, 219] on button "确 定" at bounding box center [1061, 220] width 40 height 20
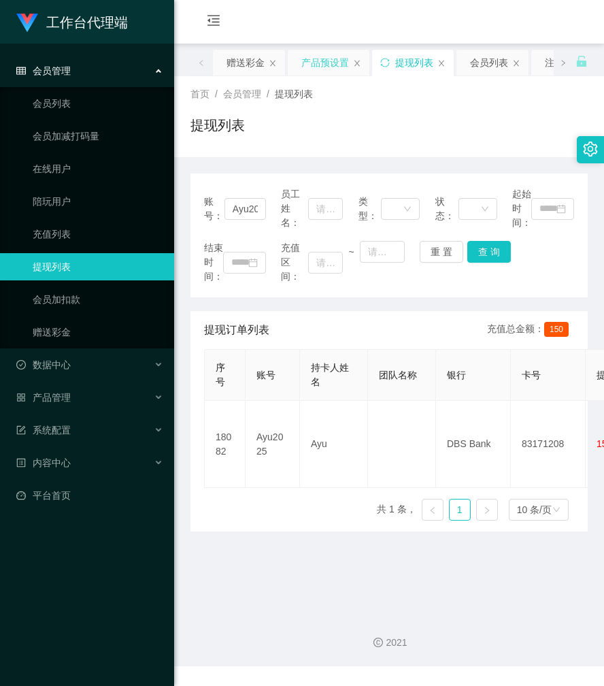
click at [414, 129] on div "提现列表" at bounding box center [388, 130] width 397 height 31
click at [246, 207] on input "Ayu2025" at bounding box center [244, 209] width 41 height 22
click at [248, 207] on input "Ayu2025" at bounding box center [244, 209] width 41 height 22
paste input "derwee"
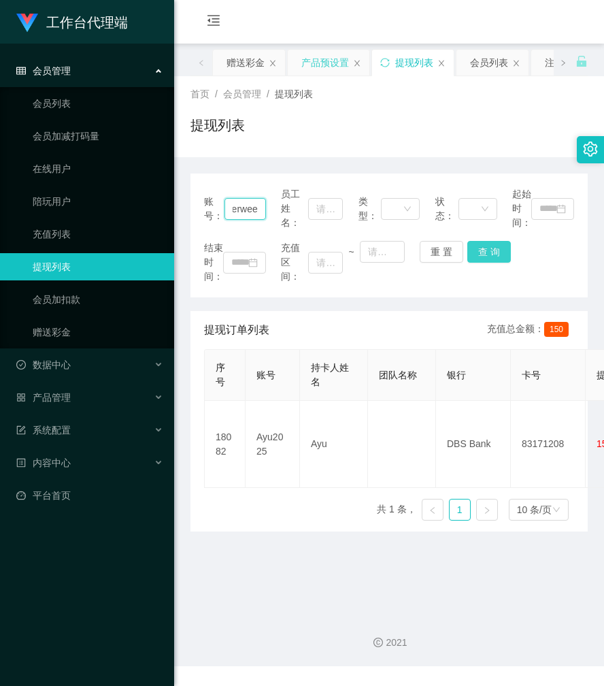
type input "derwee"
click at [482, 251] on button "查 询" at bounding box center [489, 252] width 44 height 22
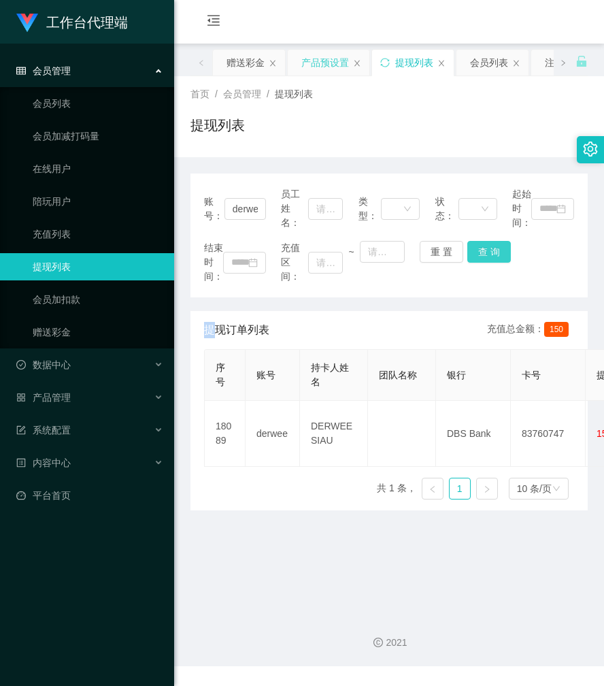
click at [482, 251] on div "结束时间： 充值区间： ~ 重 置 查 询" at bounding box center [389, 262] width 370 height 43
click at [482, 251] on button "查 询" at bounding box center [489, 252] width 44 height 22
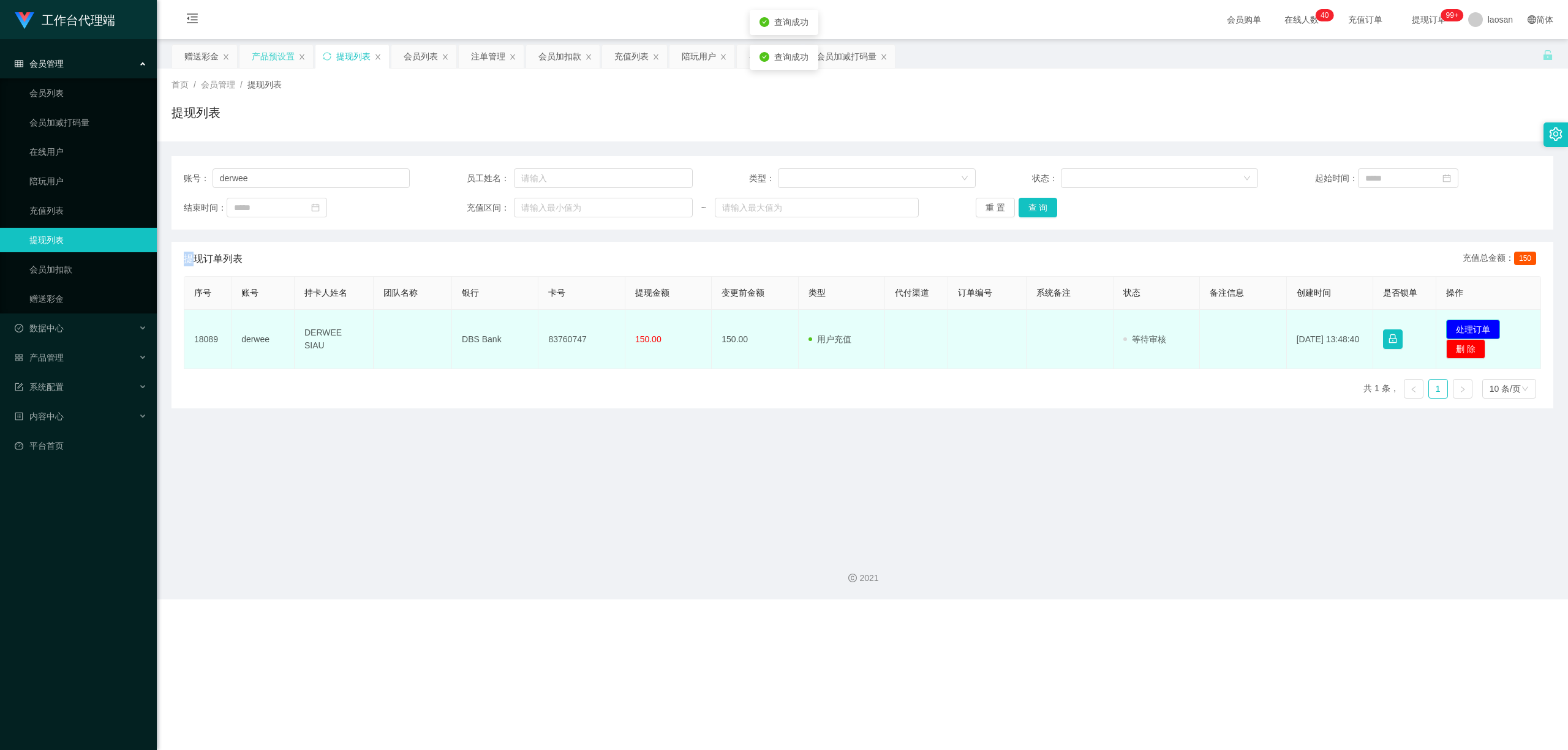
click at [543, 330] on button "处理订单" at bounding box center [1473, 330] width 54 height 20
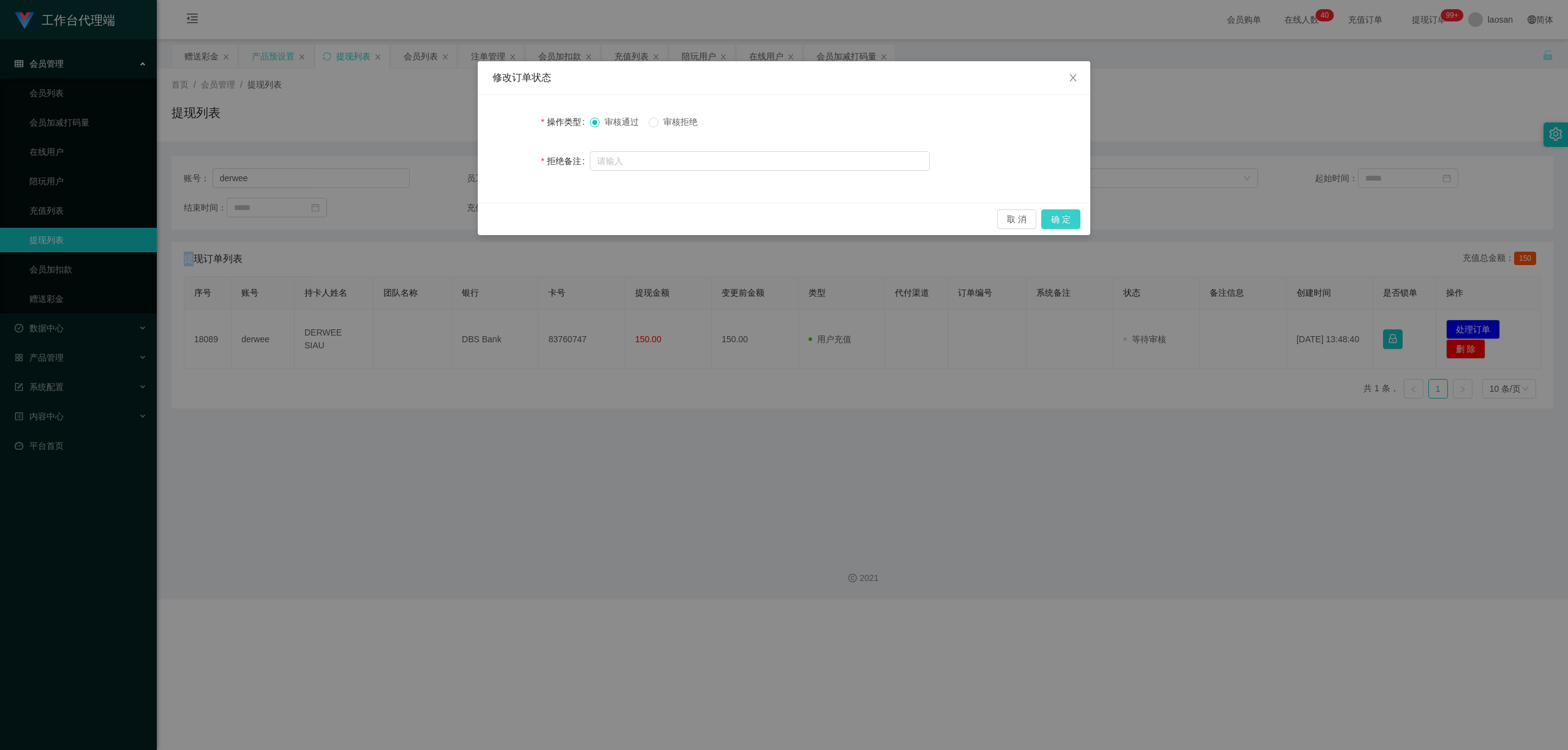
click at [543, 216] on button "确 定" at bounding box center [1061, 220] width 40 height 20
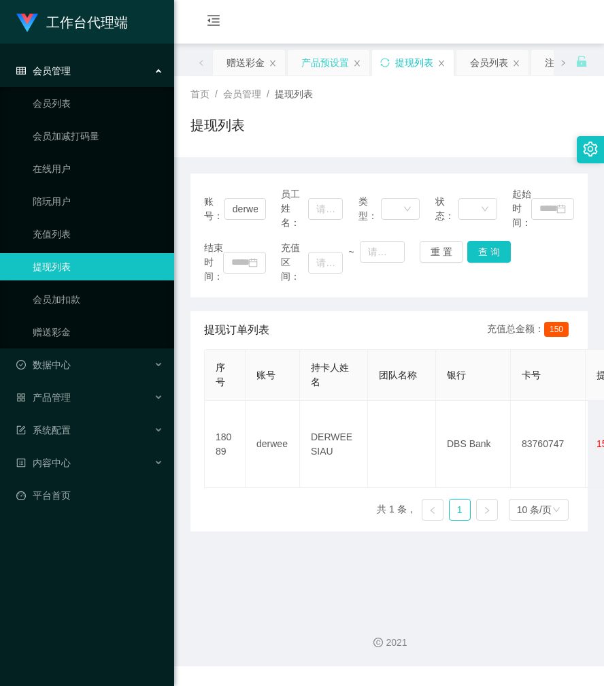
drag, startPoint x: 356, startPoint y: 581, endPoint x: 346, endPoint y: 570, distance: 14.9
click at [357, 580] on main "关闭左侧 关闭右侧 关闭其它 刷新页面 赠送彩金 产品预设置 提现列表 会员列表 注单管理 会员加扣款 充值列表 陪玩用户 在线用户 会员加减打码量 首页 /…" at bounding box center [389, 323] width 430 height 559
click at [96, 328] on link "赠送彩金" at bounding box center [98, 331] width 131 height 27
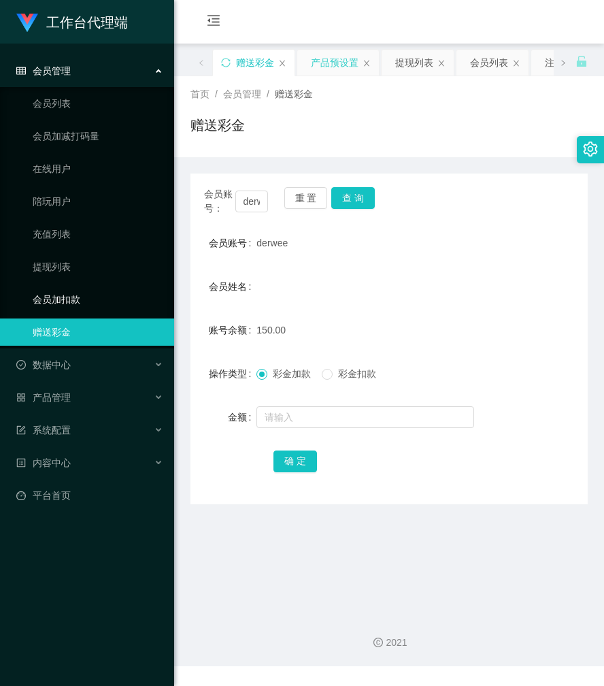
click at [99, 300] on link "会员加扣款" at bounding box center [98, 299] width 131 height 27
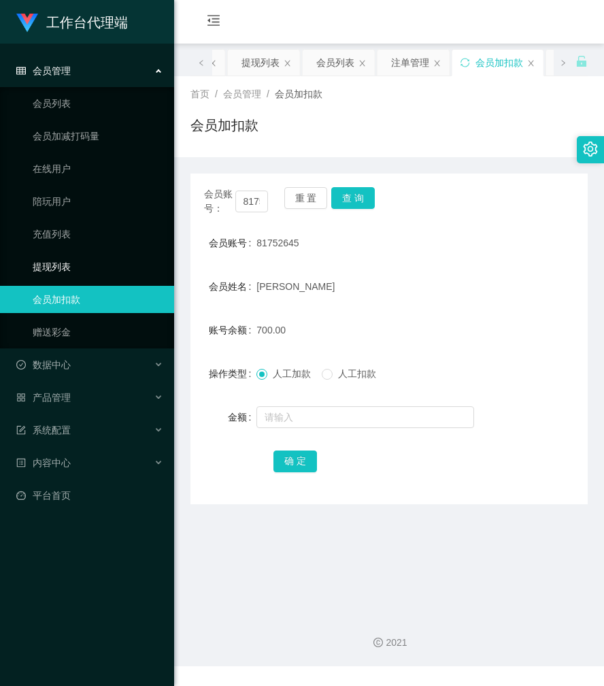
click at [107, 259] on link "提现列表" at bounding box center [98, 266] width 131 height 27
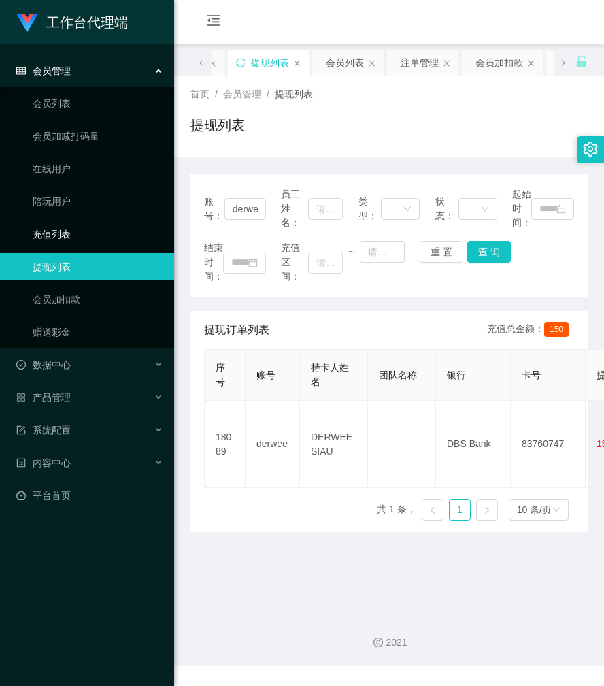
click at [99, 227] on link "充值列表" at bounding box center [98, 233] width 131 height 27
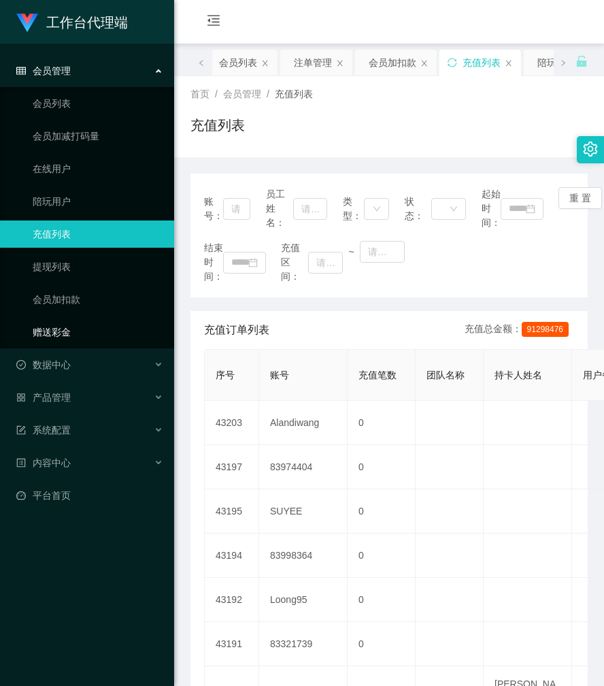
click at [80, 331] on link "赠送彩金" at bounding box center [98, 331] width 131 height 27
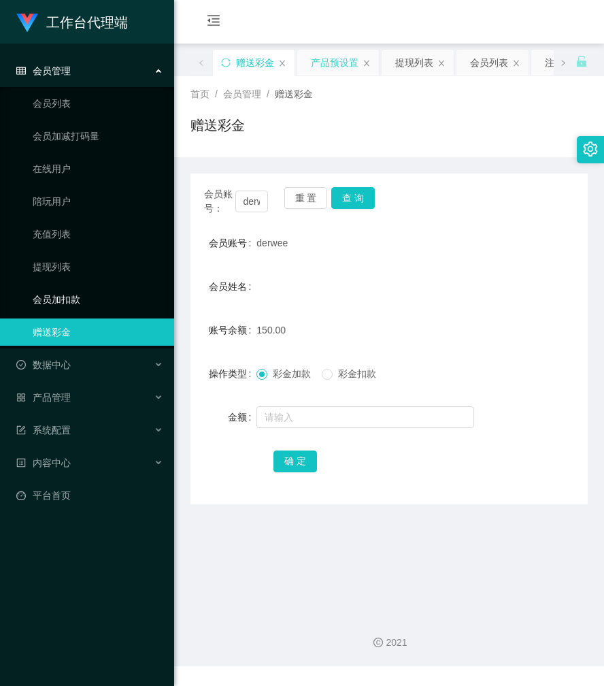
click at [80, 297] on link "会员加扣款" at bounding box center [98, 299] width 131 height 27
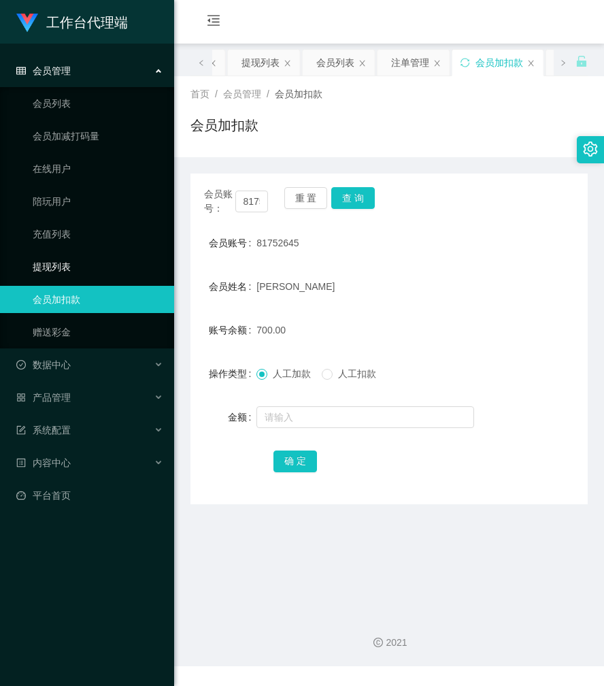
click at [90, 264] on link "提现列表" at bounding box center [98, 266] width 131 height 27
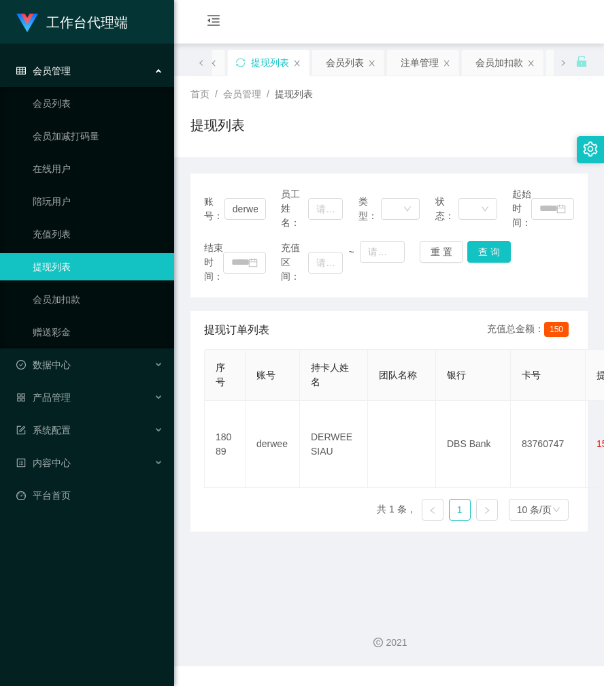
click at [152, 72] on div "会员管理" at bounding box center [87, 70] width 174 height 27
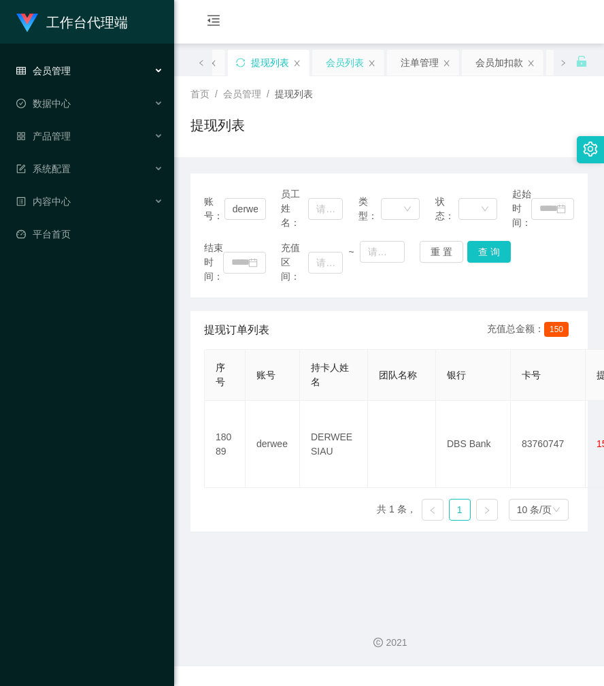
click at [338, 58] on div "会员列表" at bounding box center [345, 63] width 38 height 26
